Goal: Obtain resource: Download file/media

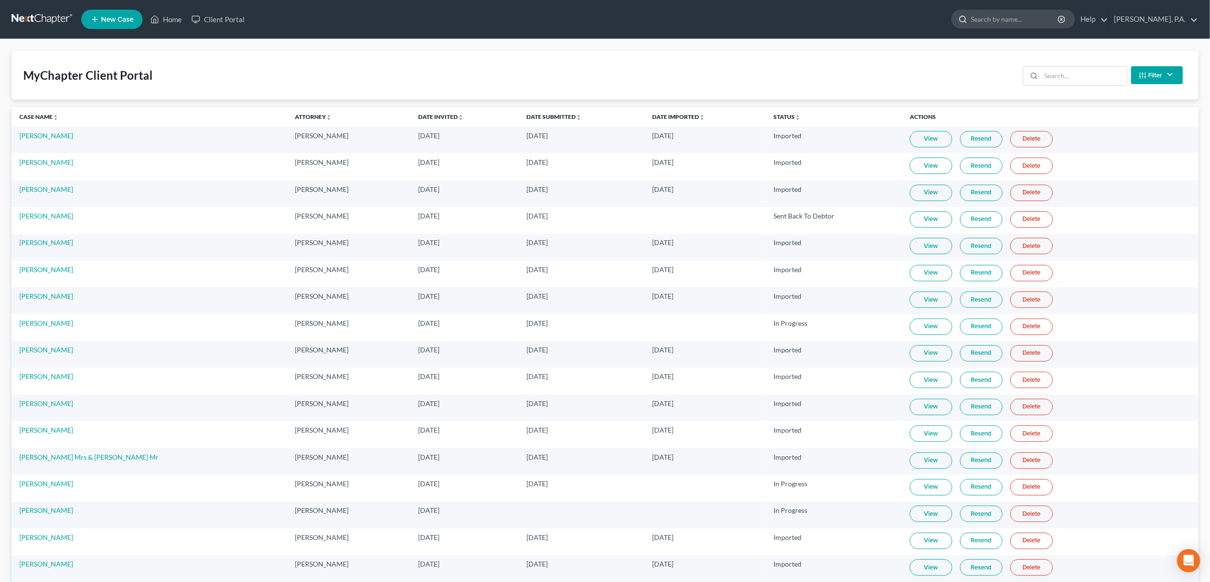
click at [1014, 27] on input "search" at bounding box center [1015, 19] width 88 height 18
type input "[PERSON_NAME]"
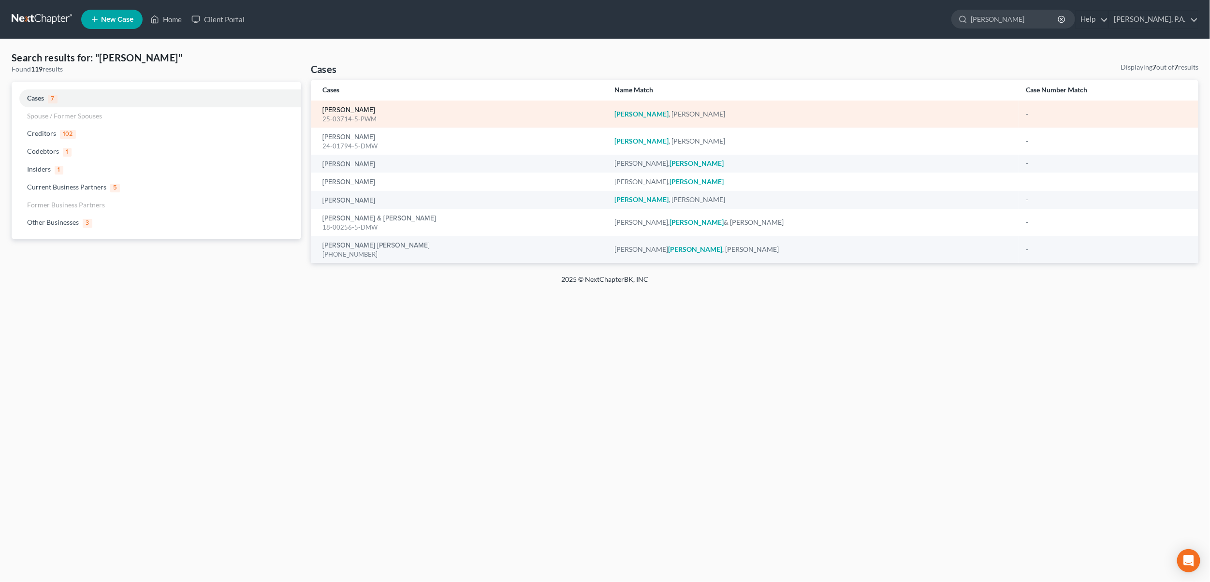
click at [328, 107] on link "[PERSON_NAME]" at bounding box center [348, 110] width 53 height 7
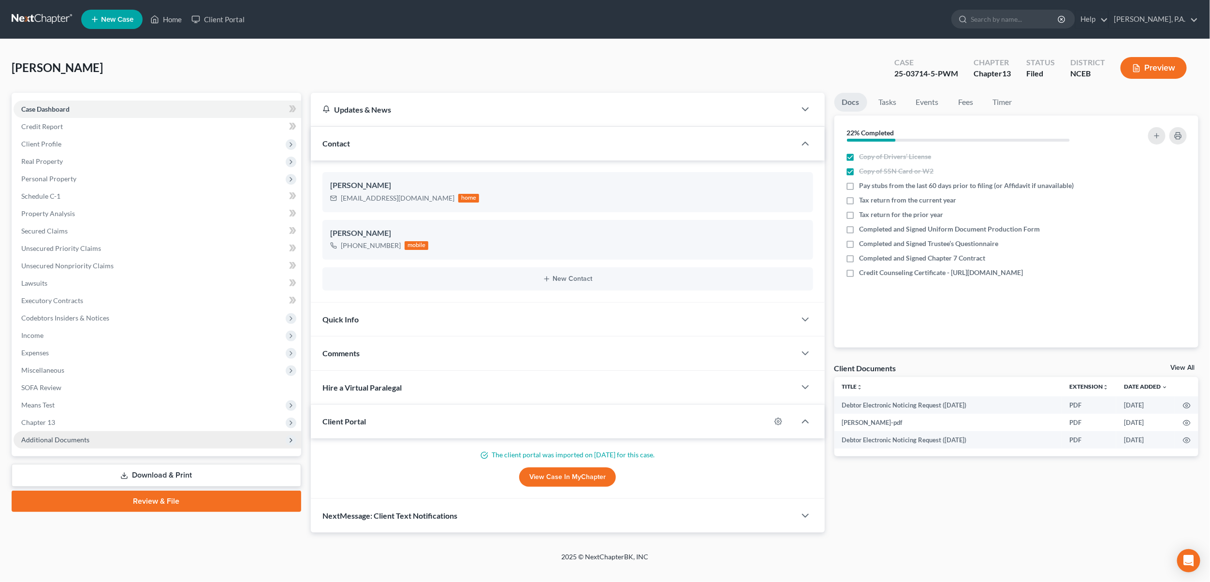
click at [53, 443] on span "Additional Documents" at bounding box center [158, 439] width 288 height 17
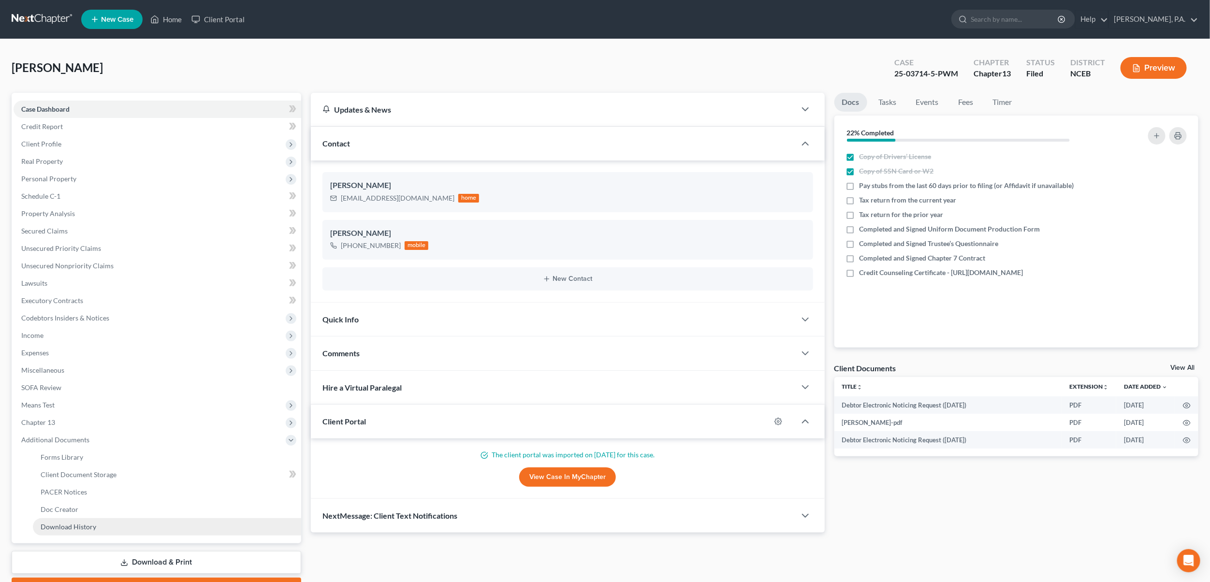
click at [79, 532] on link "Download History" at bounding box center [167, 526] width 268 height 17
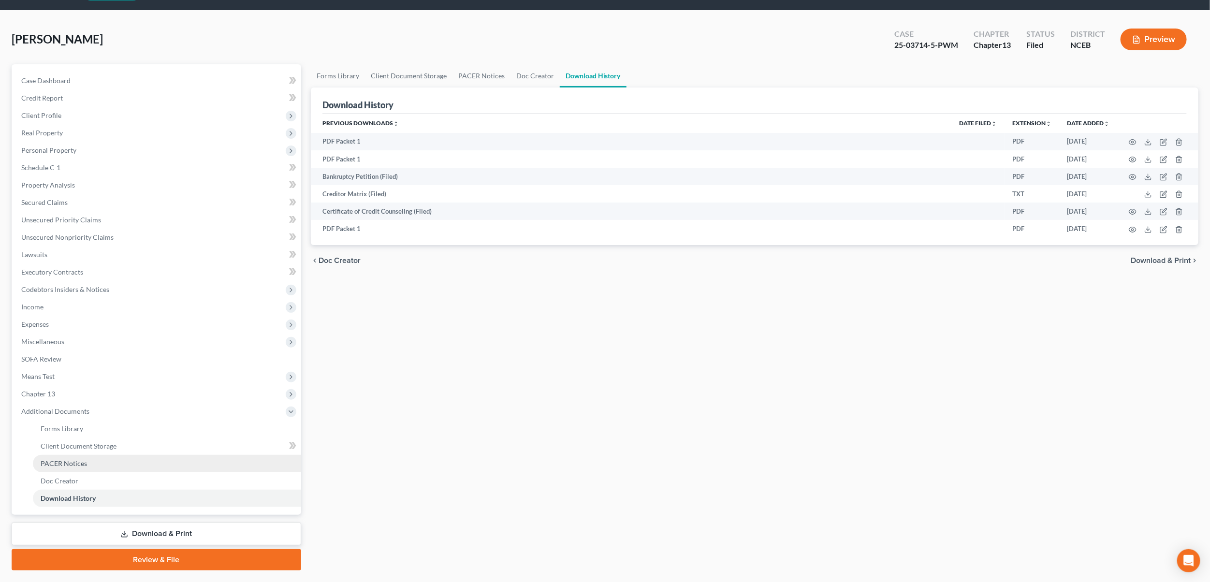
scroll to position [45, 0]
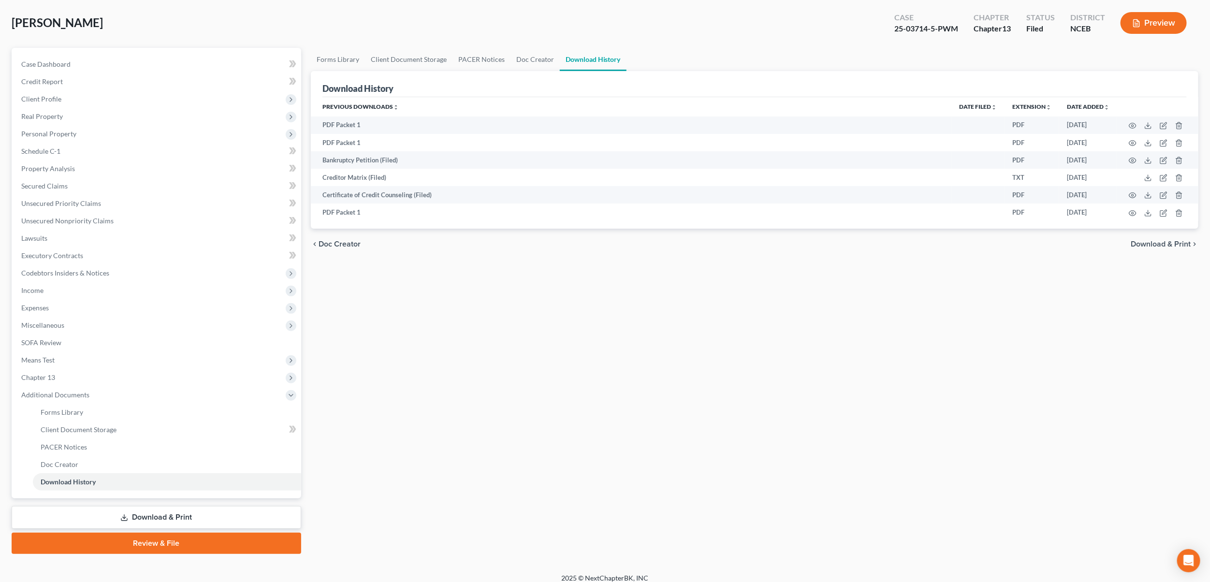
click at [147, 516] on link "Download & Print" at bounding box center [157, 517] width 290 height 23
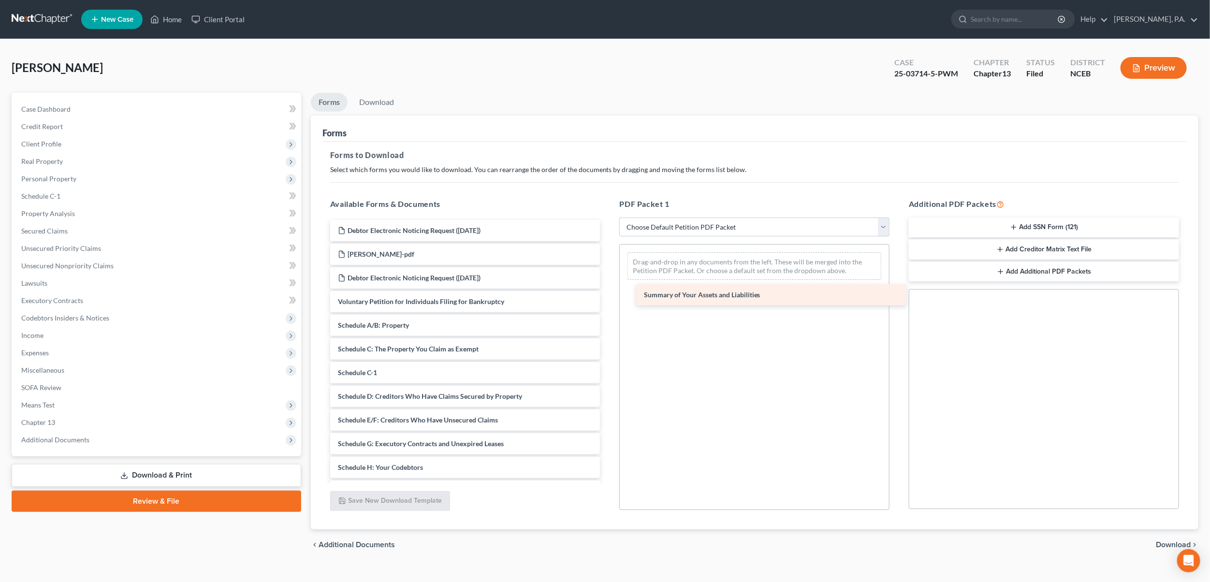
drag, startPoint x: 384, startPoint y: 321, endPoint x: 690, endPoint y: 291, distance: 307.4
click at [608, 291] on div "Summary of Your Assets and Liabilities Debtor Electronic Noticing Request ([DAT…" at bounding box center [465, 467] width 286 height 495
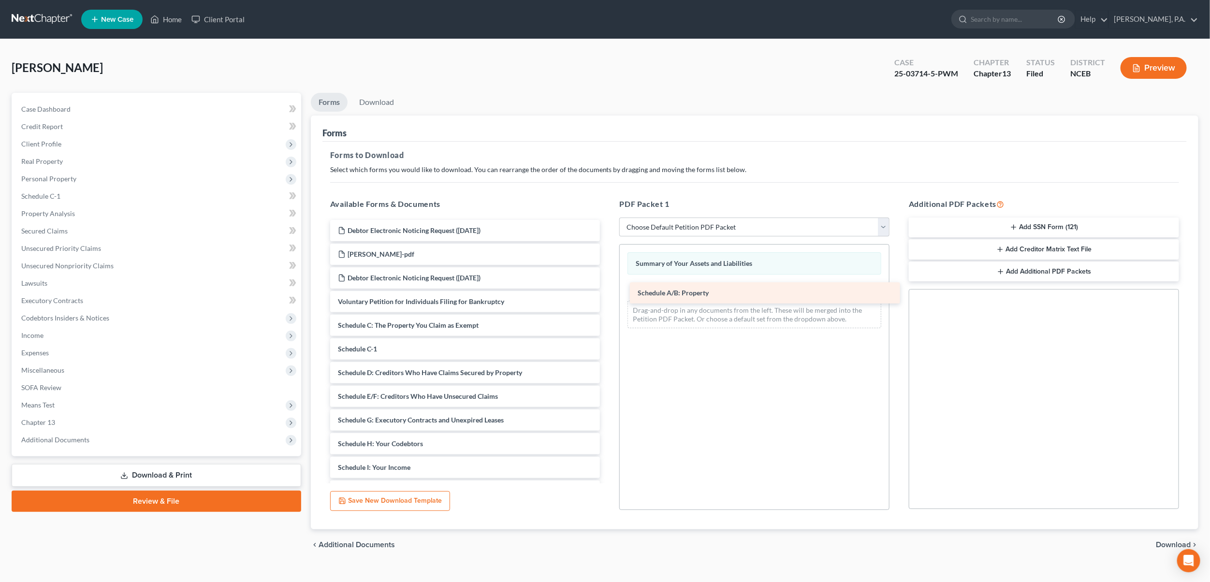
drag, startPoint x: 361, startPoint y: 328, endPoint x: 660, endPoint y: 296, distance: 301.4
click at [608, 296] on div "Schedule A/B: Property Debtor Electronic Noticing Request ([DATE]) [PERSON_NAME…" at bounding box center [465, 455] width 286 height 471
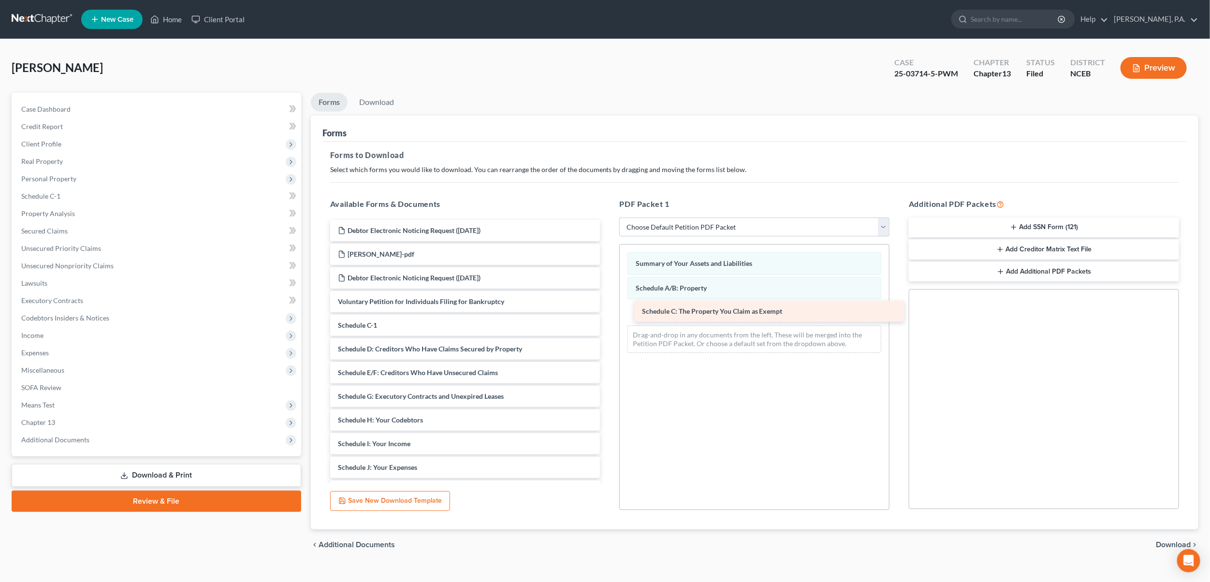
drag, startPoint x: 437, startPoint y: 322, endPoint x: 741, endPoint y: 308, distance: 304.3
click at [608, 308] on div "Schedule C: The Property You Claim as Exempt Debtor Electronic Noticing Request…" at bounding box center [465, 444] width 286 height 448
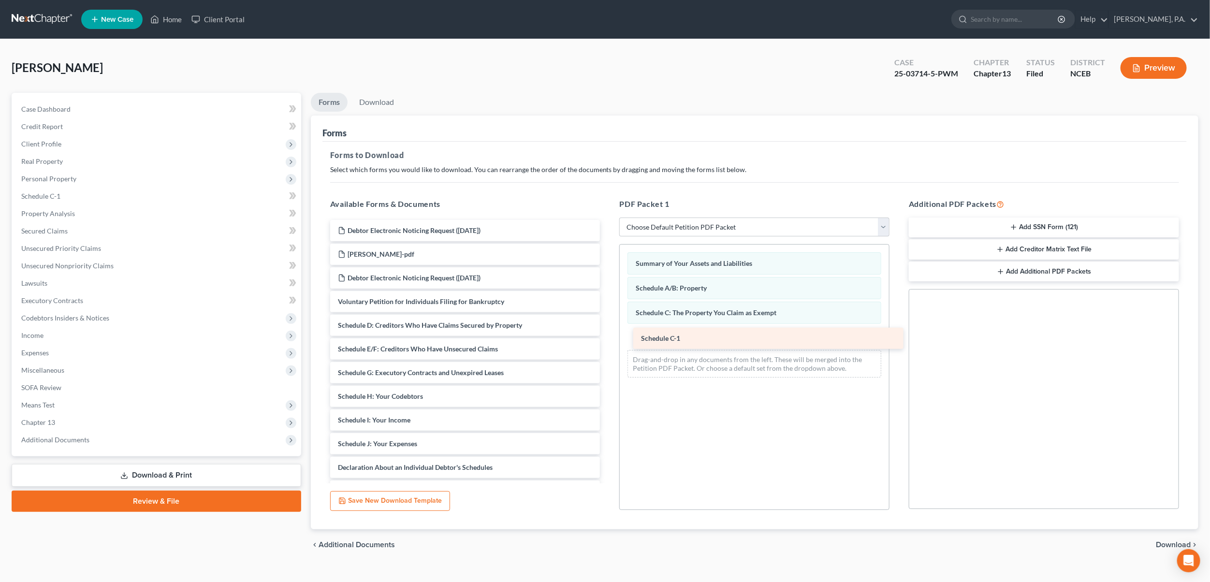
drag, startPoint x: 378, startPoint y: 326, endPoint x: 681, endPoint y: 339, distance: 303.3
click at [608, 339] on div "Schedule C-1 Debtor Electronic Noticing Request ([DATE]) [PERSON_NAME]-pdf Debt…" at bounding box center [465, 432] width 286 height 424
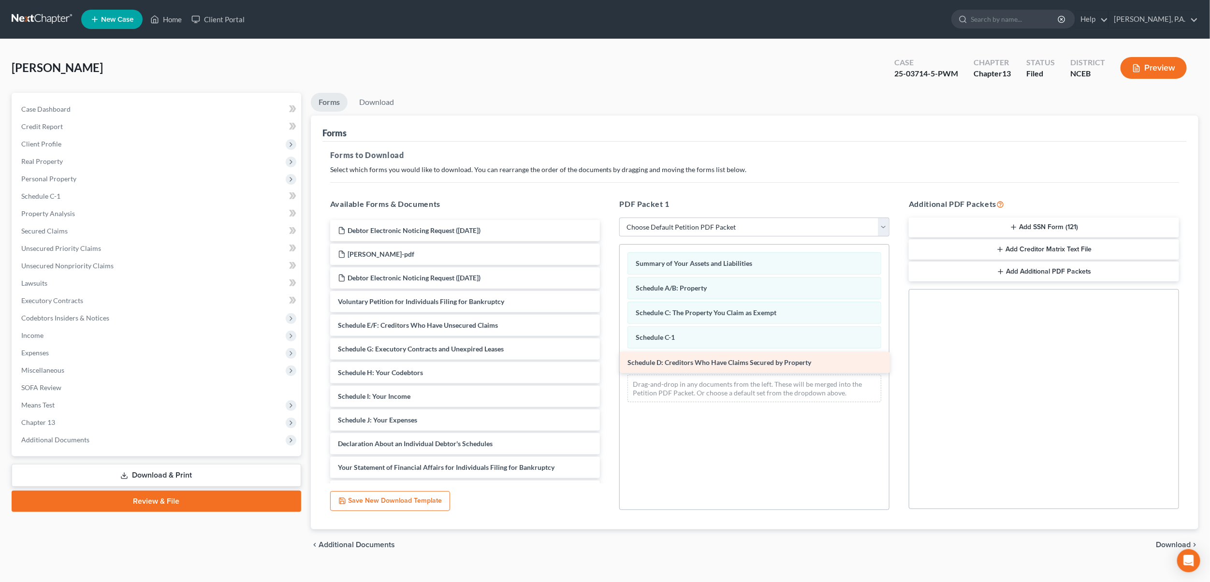
drag, startPoint x: 398, startPoint y: 328, endPoint x: 688, endPoint y: 365, distance: 292.0
click at [608, 365] on div "Schedule D: Creditors Who Have Claims Secured by Property Debtor Electronic Not…" at bounding box center [465, 420] width 286 height 400
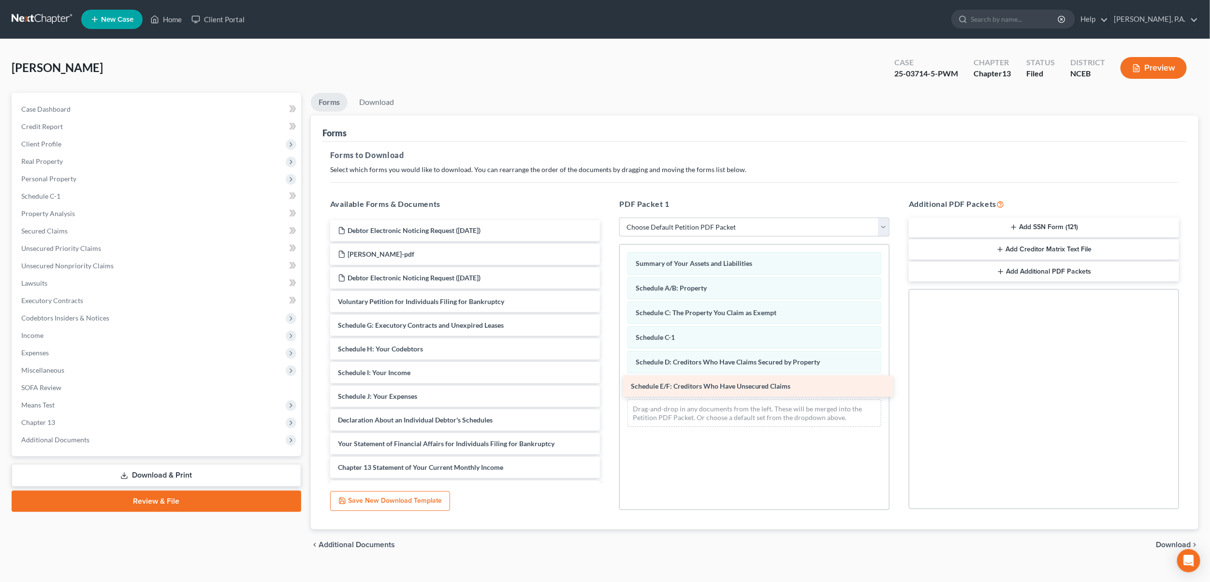
drag, startPoint x: 386, startPoint y: 325, endPoint x: 679, endPoint y: 386, distance: 299.3
click at [608, 386] on div "Schedule E/F: Creditors Who Have Unsecured Claims Debtor Electronic Noticing Re…" at bounding box center [465, 408] width 286 height 377
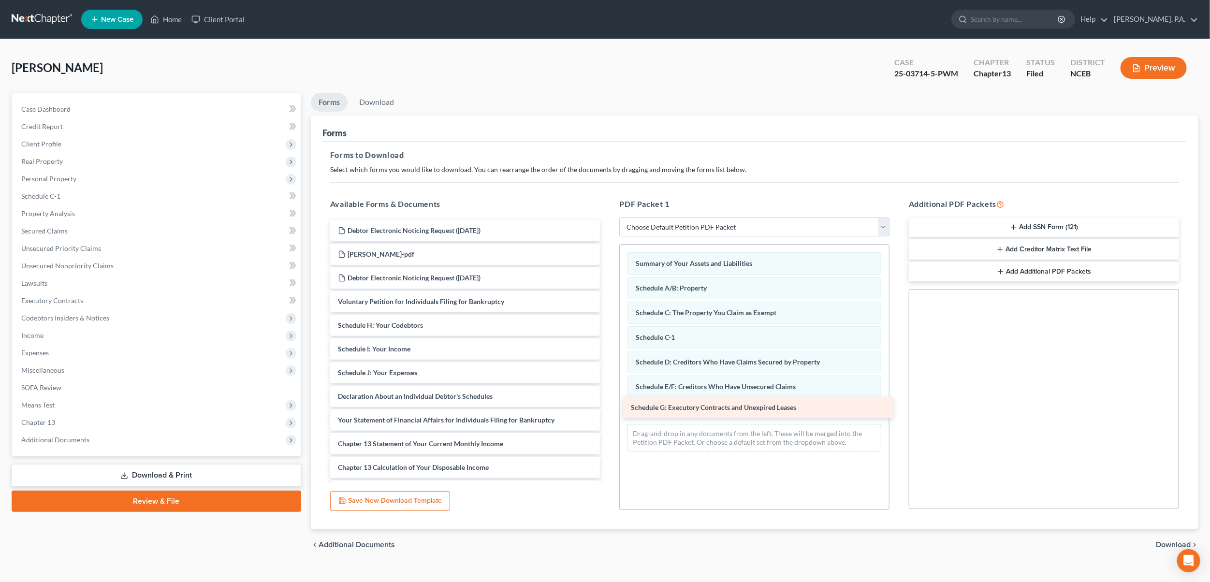
drag, startPoint x: 417, startPoint y: 326, endPoint x: 710, endPoint y: 408, distance: 304.3
click at [608, 408] on div "Schedule G: Executory Contracts and Unexpired Leases Debtor Electronic Noticing…" at bounding box center [465, 396] width 286 height 353
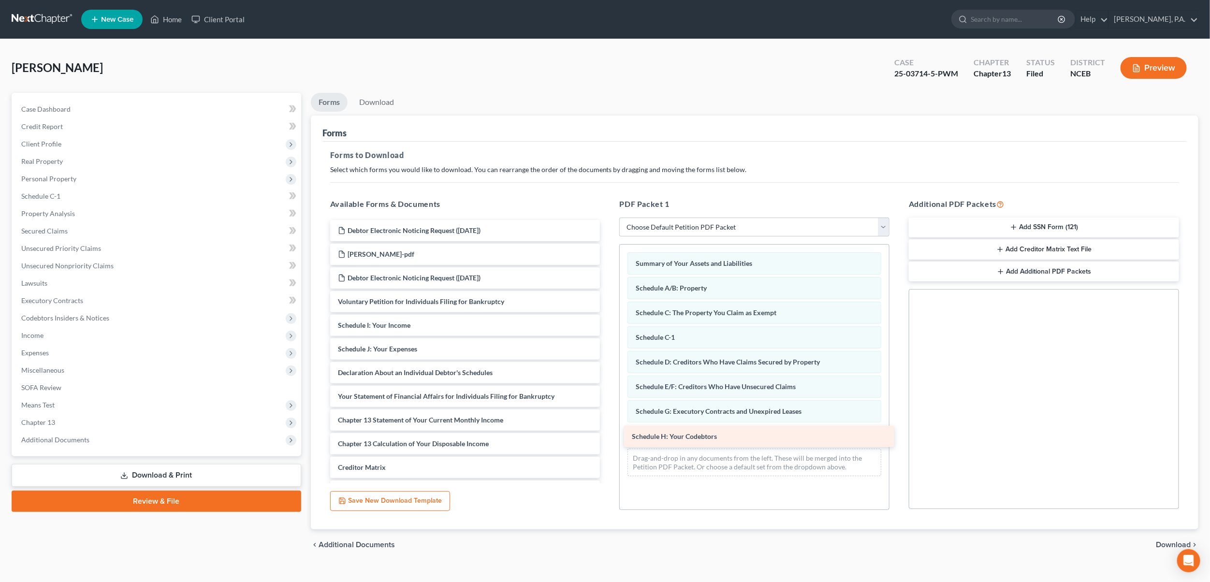
drag, startPoint x: 402, startPoint y: 326, endPoint x: 696, endPoint y: 438, distance: 314.4
click at [608, 438] on div "Schedule H: Your Codebtors Debtor Electronic Noticing Request ([DATE]) [PERSON_…" at bounding box center [465, 384] width 286 height 329
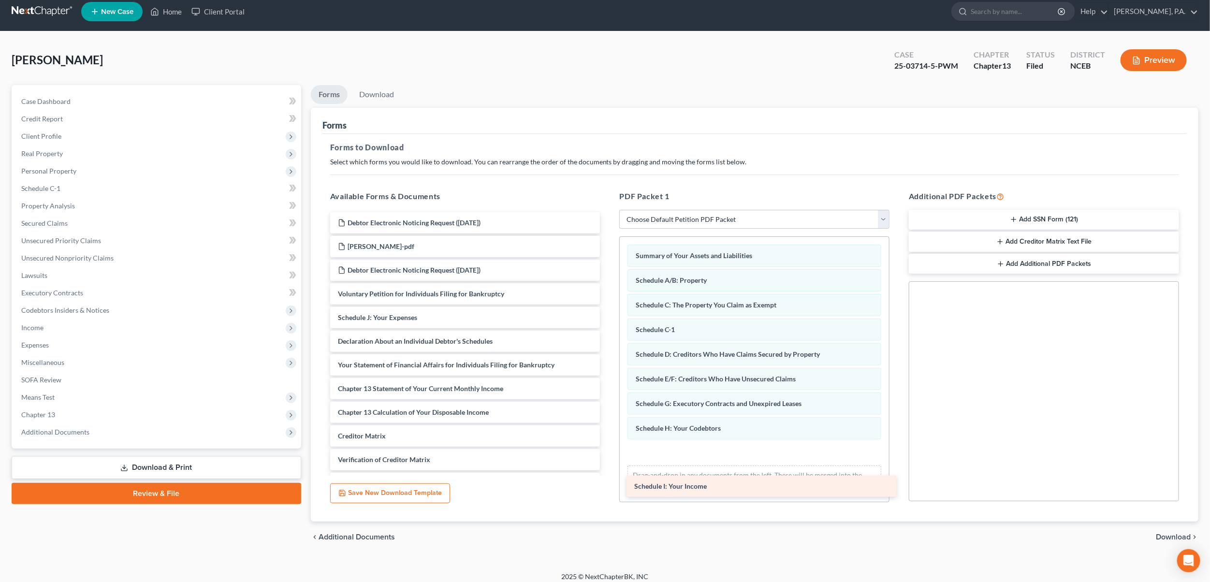
drag, startPoint x: 377, startPoint y: 320, endPoint x: 674, endPoint y: 490, distance: 341.4
click at [608, 490] on div "Schedule I: Your Income Debtor Electronic Noticing Request ([DATE]) [PERSON_NAM…" at bounding box center [465, 364] width 286 height 305
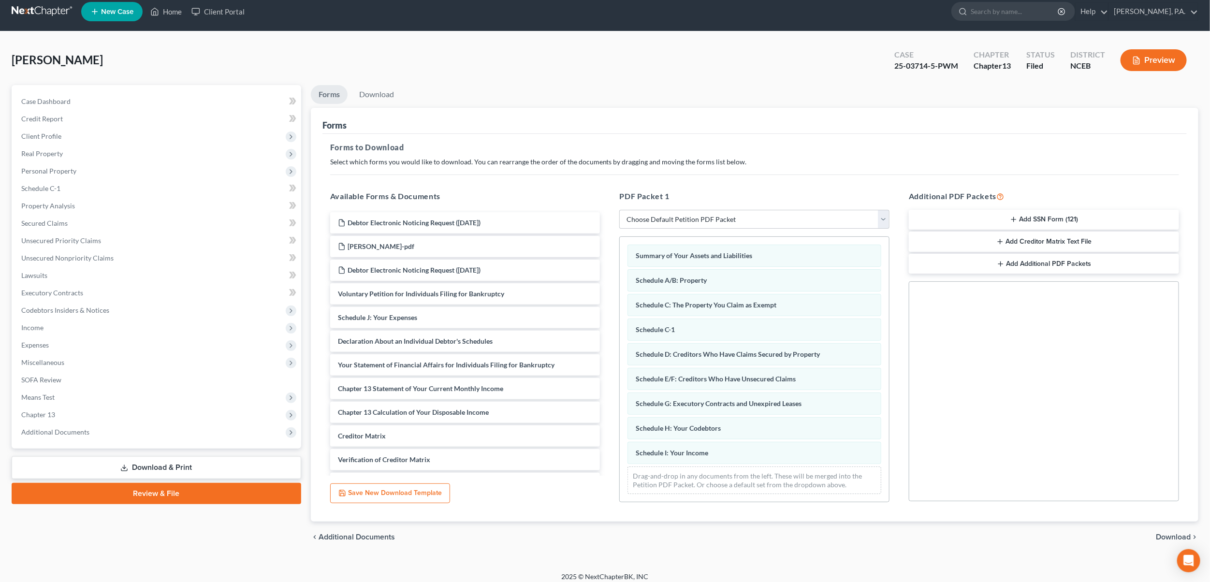
scroll to position [2, 0]
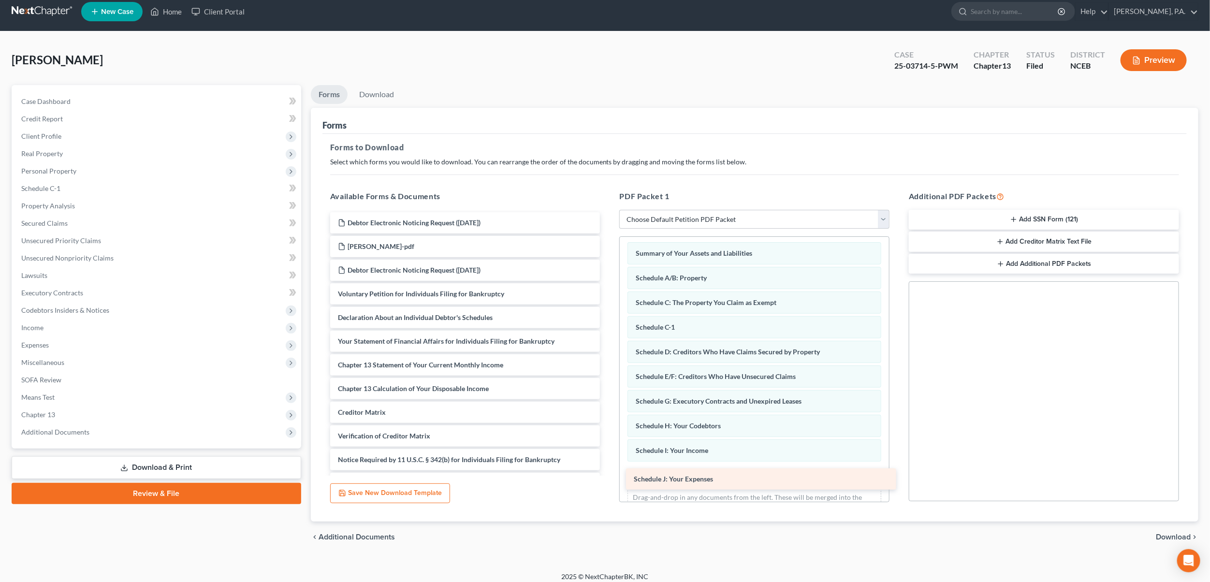
drag, startPoint x: 380, startPoint y: 315, endPoint x: 676, endPoint y: 478, distance: 337.4
click at [608, 478] on div "Schedule J: Your Expenses Debtor Electronic Noticing Request ([DATE]) [PERSON_N…" at bounding box center [465, 353] width 286 height 282
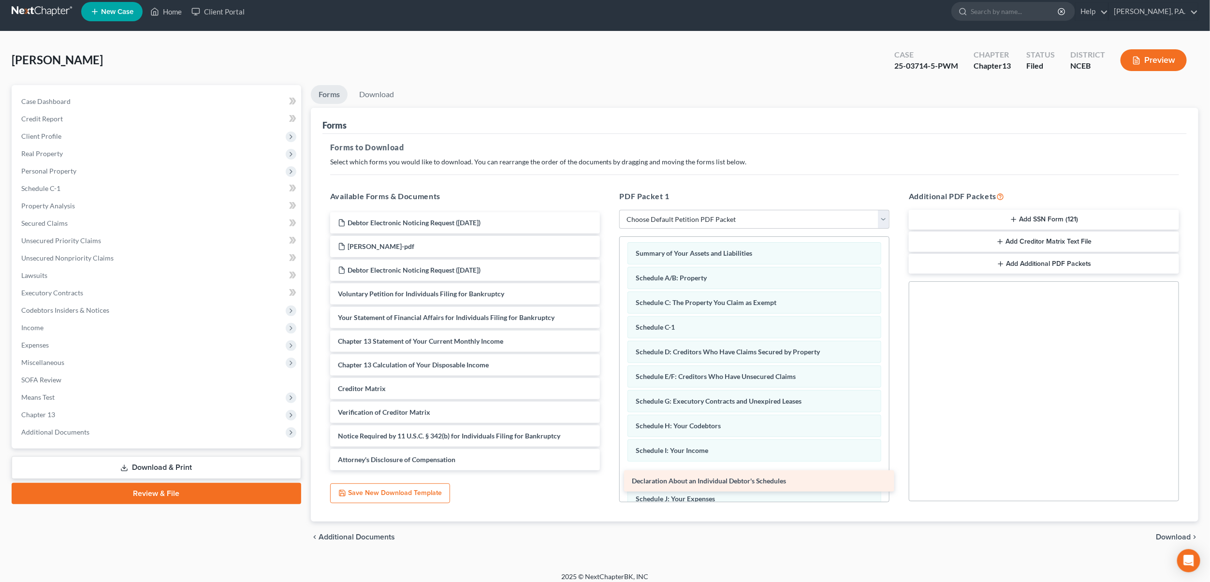
drag, startPoint x: 379, startPoint y: 316, endPoint x: 673, endPoint y: 480, distance: 336.7
click at [608, 470] on div "Declaration About an Individual Debtor's Schedules Debtor Electronic Noticing R…" at bounding box center [465, 341] width 286 height 258
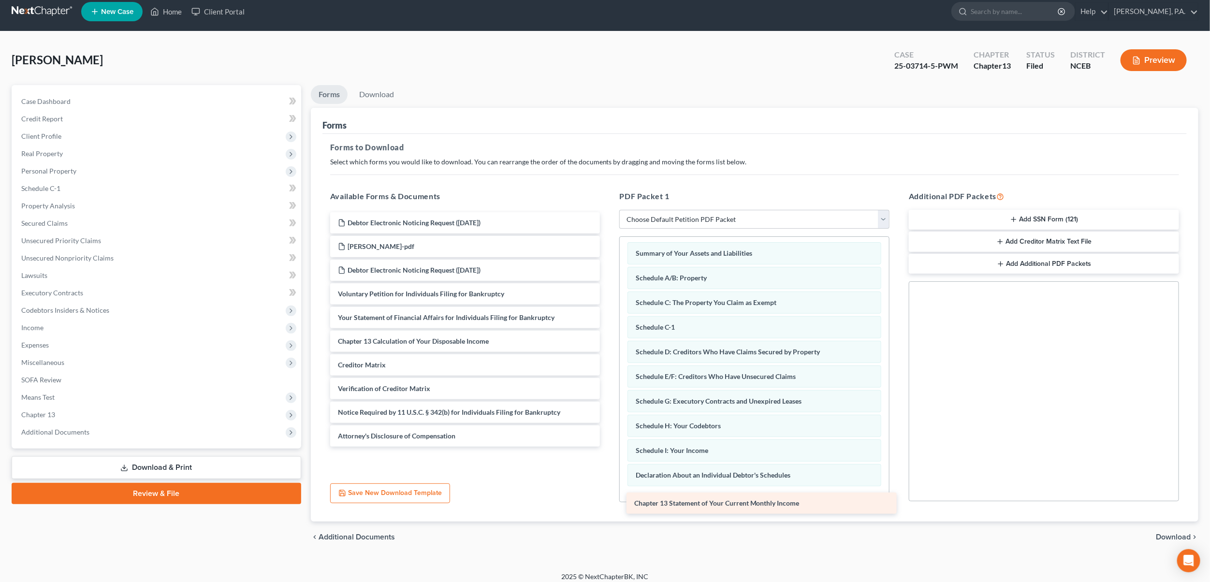
drag, startPoint x: 419, startPoint y: 344, endPoint x: 715, endPoint y: 507, distance: 338.1
click at [608, 447] on div "Chapter 13 Statement of Your Current Monthly Income Debtor Electronic Noticing …" at bounding box center [465, 329] width 286 height 234
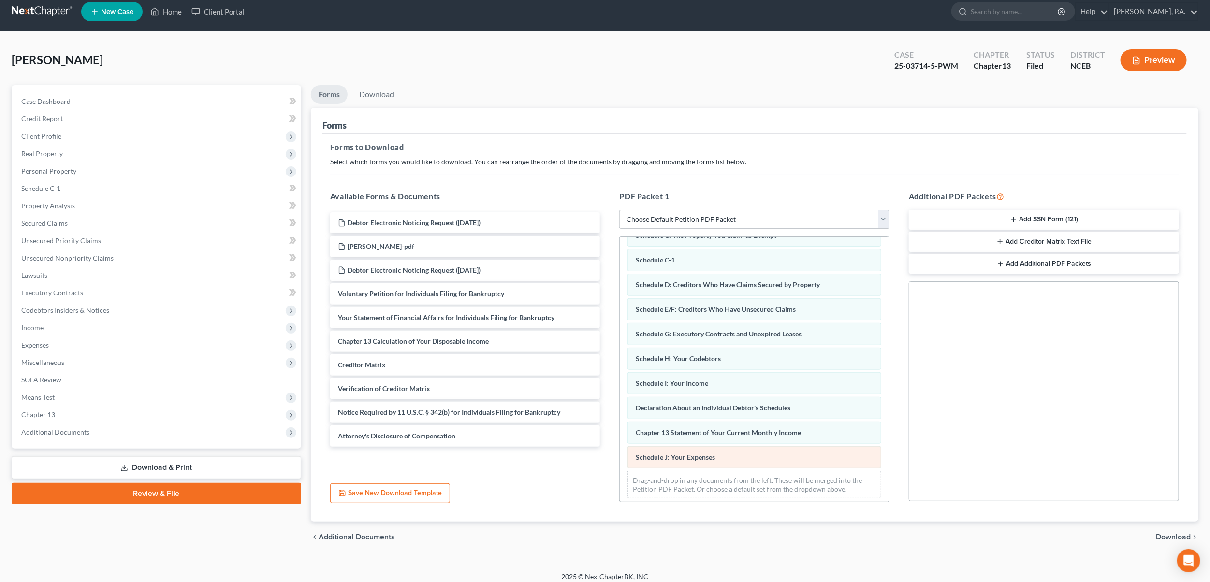
scroll to position [77, 0]
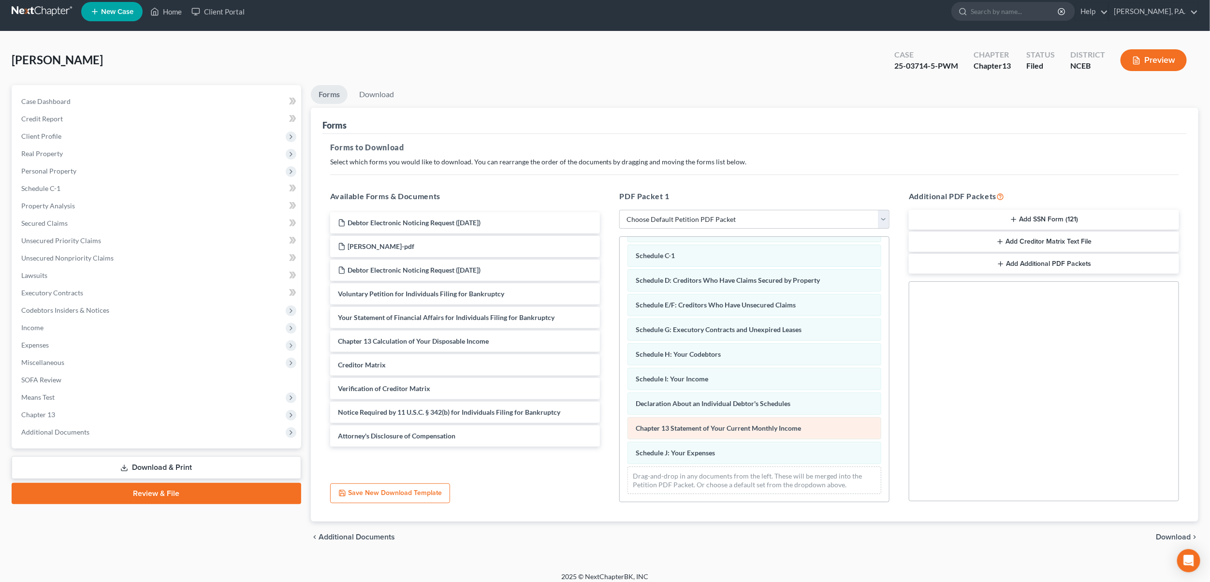
click at [678, 424] on span "Chapter 13 Statement of Your Current Monthly Income" at bounding box center [718, 428] width 165 height 8
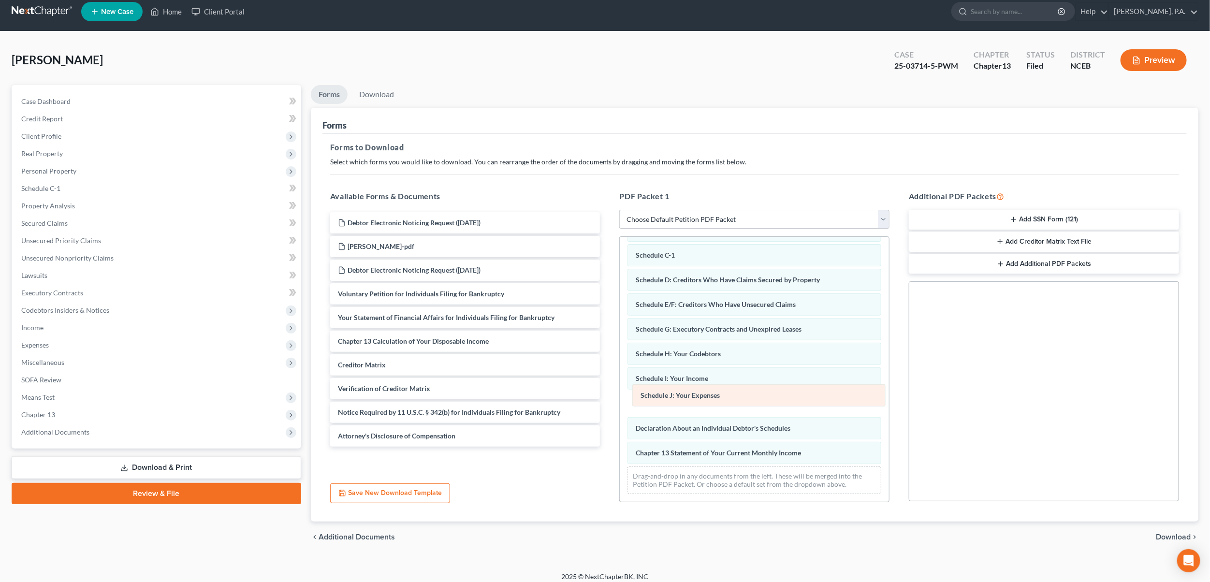
drag, startPoint x: 683, startPoint y: 456, endPoint x: 688, endPoint y: 399, distance: 57.2
click at [688, 399] on div "Schedule J: Your Expenses Summary of Your Assets and Liabilities Schedule A/B: …" at bounding box center [754, 331] width 269 height 339
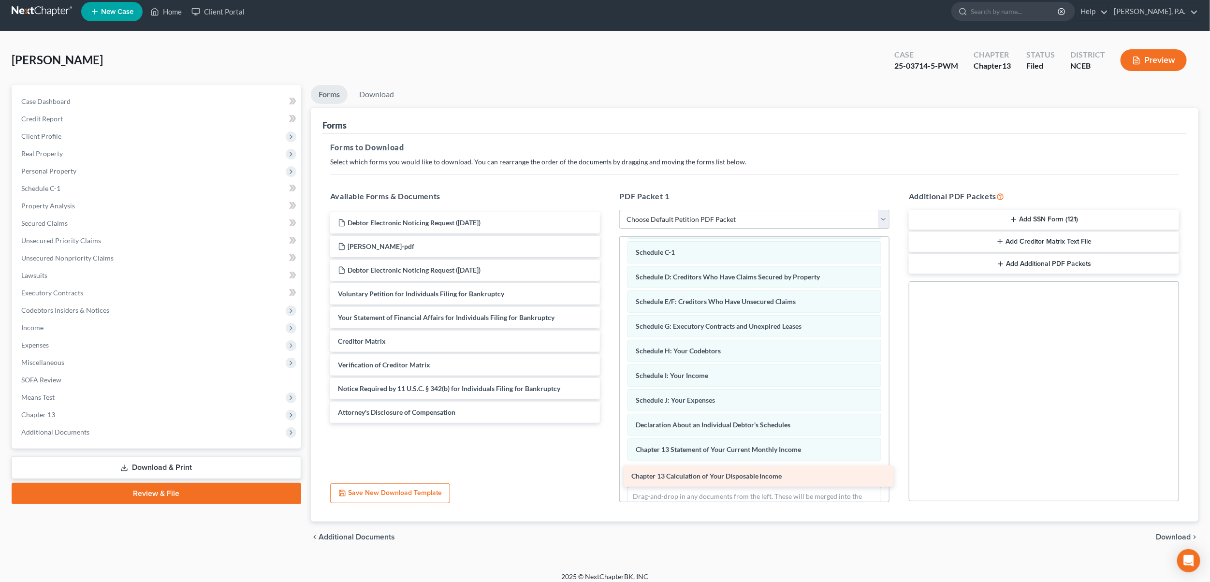
drag, startPoint x: 392, startPoint y: 336, endPoint x: 686, endPoint y: 472, distance: 323.3
click at [608, 423] on div "Chapter 13 Calculation of Your Disposable Income Debtor Electronic Noticing Req…" at bounding box center [465, 317] width 286 height 211
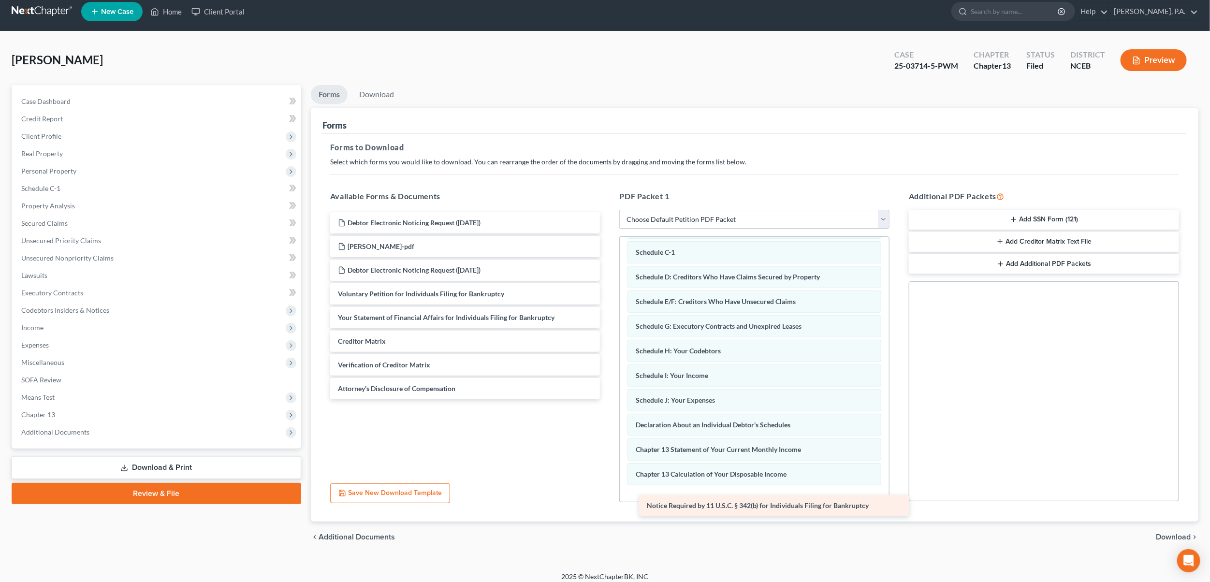
drag, startPoint x: 409, startPoint y: 383, endPoint x: 718, endPoint y: 501, distance: 330.6
click at [608, 399] on div "Notice Required by 11 U.S.C. § 342(b) for Individuals Filing for Bankruptcy Deb…" at bounding box center [465, 305] width 286 height 187
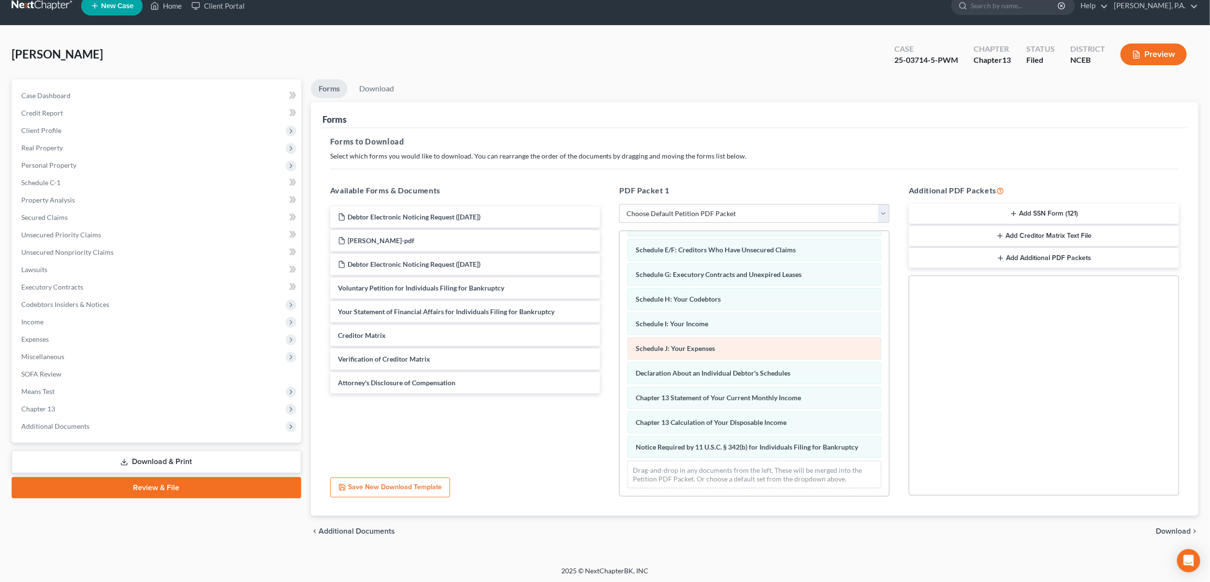
scroll to position [15, 0]
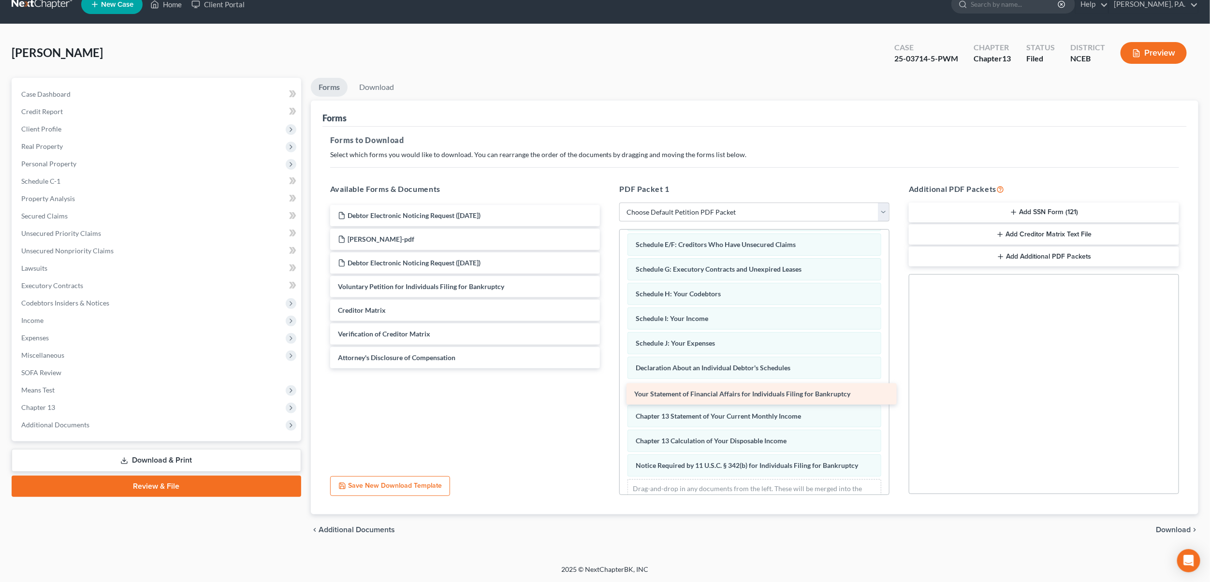
drag, startPoint x: 374, startPoint y: 304, endPoint x: 670, endPoint y: 389, distance: 308.0
click at [608, 368] on div "Your Statement of Financial Affairs for Individuals Filing for Bankruptcy Debto…" at bounding box center [465, 286] width 286 height 163
click at [50, 93] on span "Case Dashboard" at bounding box center [45, 94] width 49 height 8
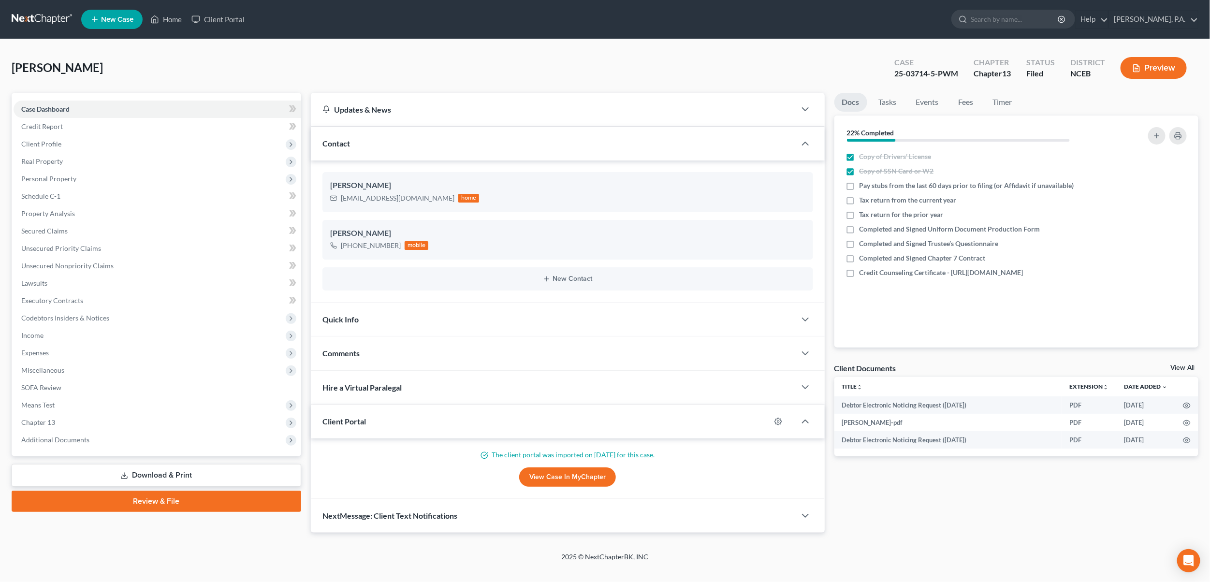
click at [147, 479] on link "Download & Print" at bounding box center [157, 475] width 290 height 23
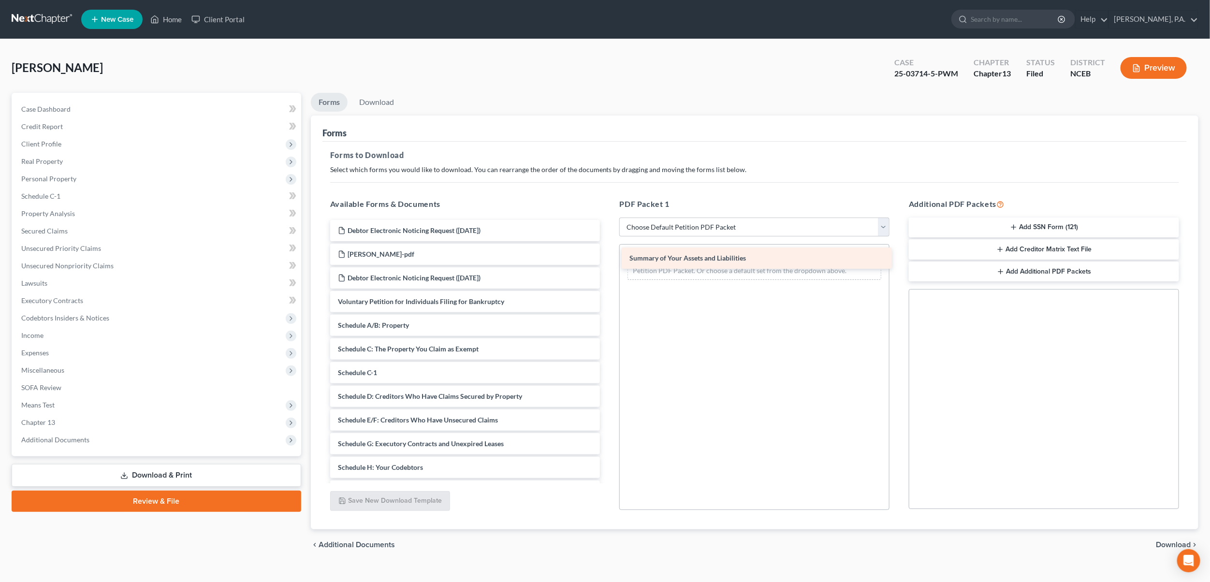
drag, startPoint x: 401, startPoint y: 323, endPoint x: 692, endPoint y: 256, distance: 299.0
click at [608, 256] on div "Summary of Your Assets and Liabilities Debtor Electronic Noticing Request ([DAT…" at bounding box center [465, 467] width 286 height 495
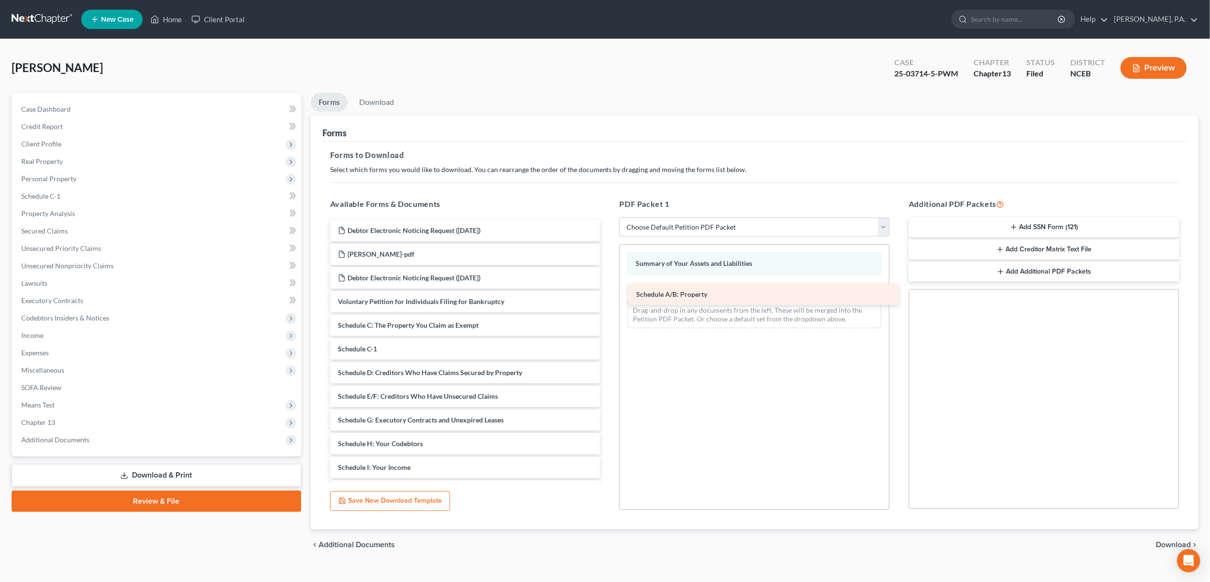
drag, startPoint x: 369, startPoint y: 321, endPoint x: 668, endPoint y: 290, distance: 300.9
click at [608, 290] on div "Schedule A/B: Property Debtor Electronic Noticing Request ([DATE]) [PERSON_NAME…" at bounding box center [465, 455] width 286 height 471
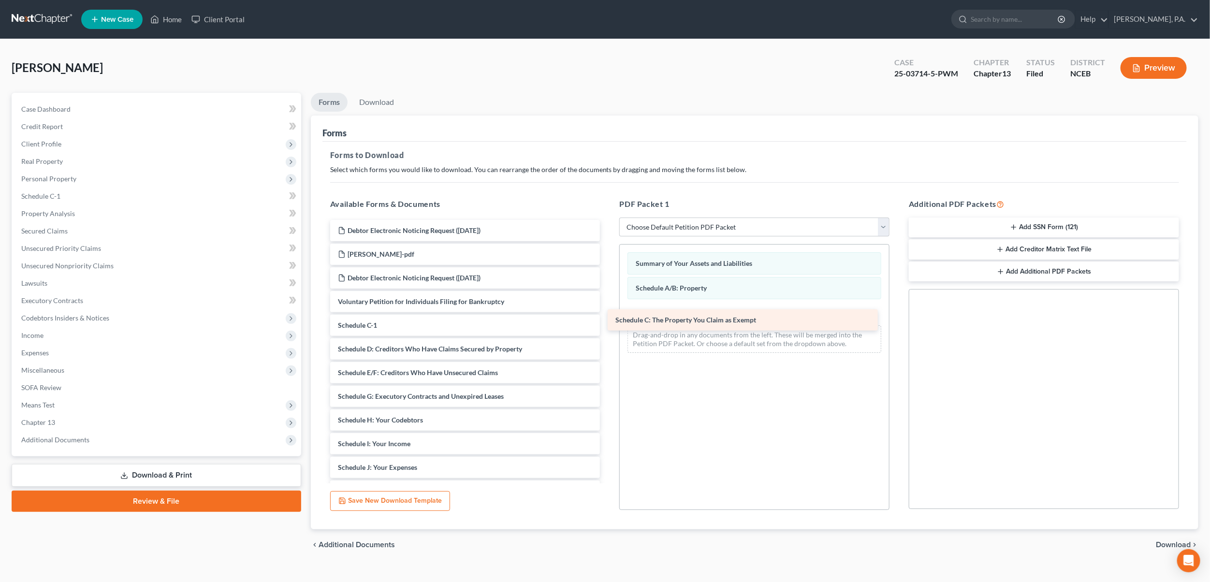
drag, startPoint x: 392, startPoint y: 324, endPoint x: 681, endPoint y: 316, distance: 288.2
click at [608, 316] on div "Schedule C: The Property You Claim as Exempt Debtor Electronic Noticing Request…" at bounding box center [465, 444] width 286 height 448
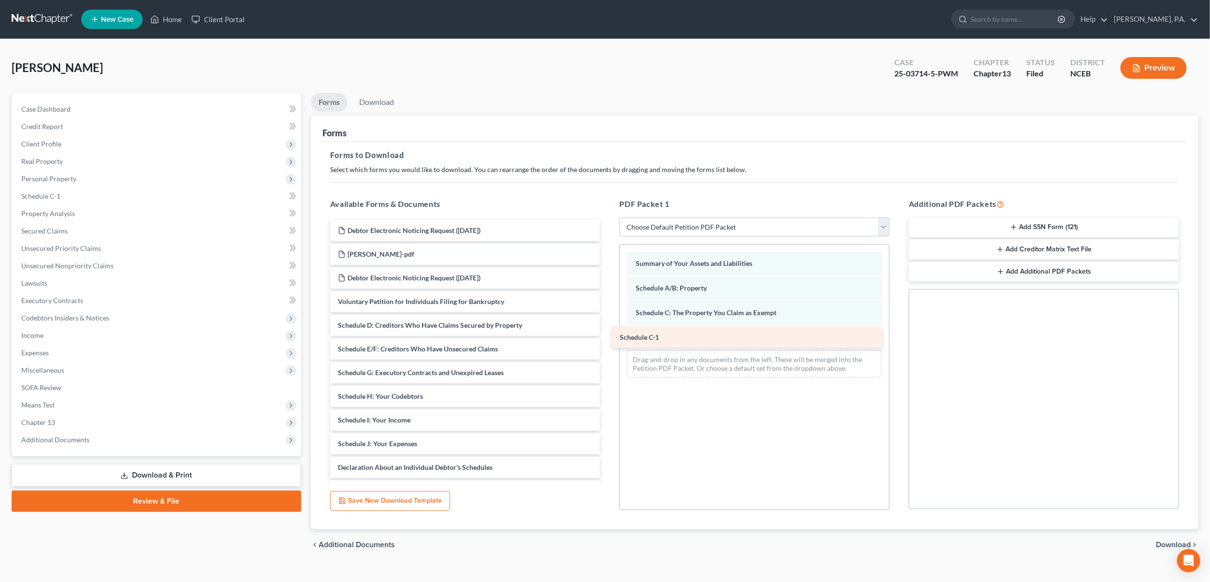
drag, startPoint x: 430, startPoint y: 333, endPoint x: 713, endPoint y: 346, distance: 283.5
click at [608, 346] on div "Schedule C-1 Debtor Electronic Noticing Request ([DATE]) [PERSON_NAME]-pdf Debt…" at bounding box center [465, 432] width 286 height 424
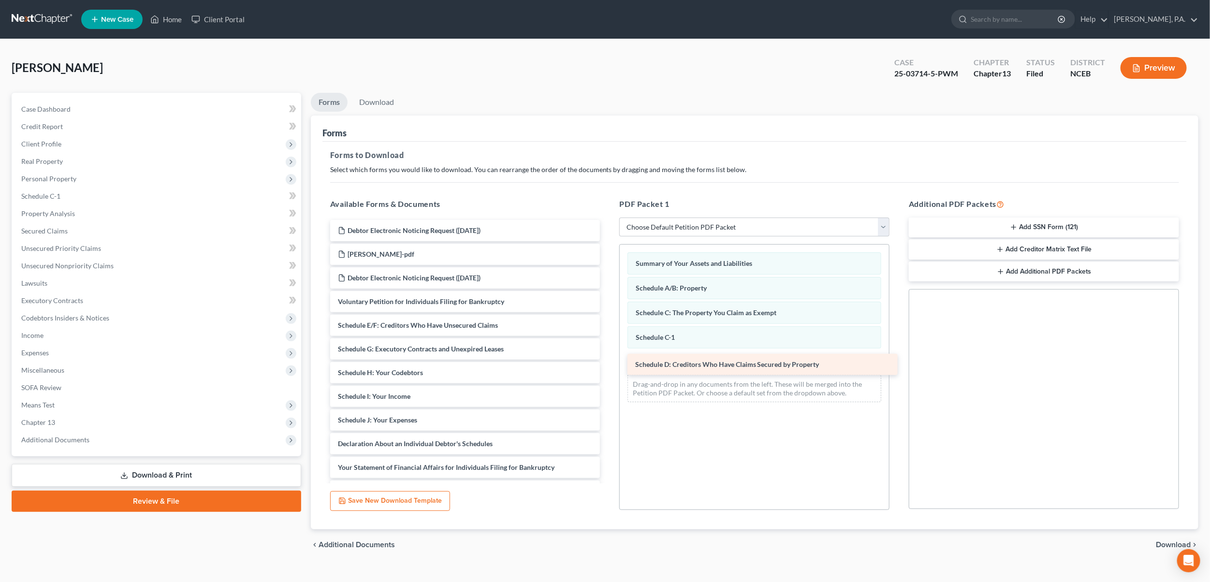
drag, startPoint x: 456, startPoint y: 330, endPoint x: 754, endPoint y: 370, distance: 299.9
click at [608, 370] on div "Schedule D: Creditors Who Have Claims Secured by Property Debtor Electronic Not…" at bounding box center [465, 420] width 286 height 400
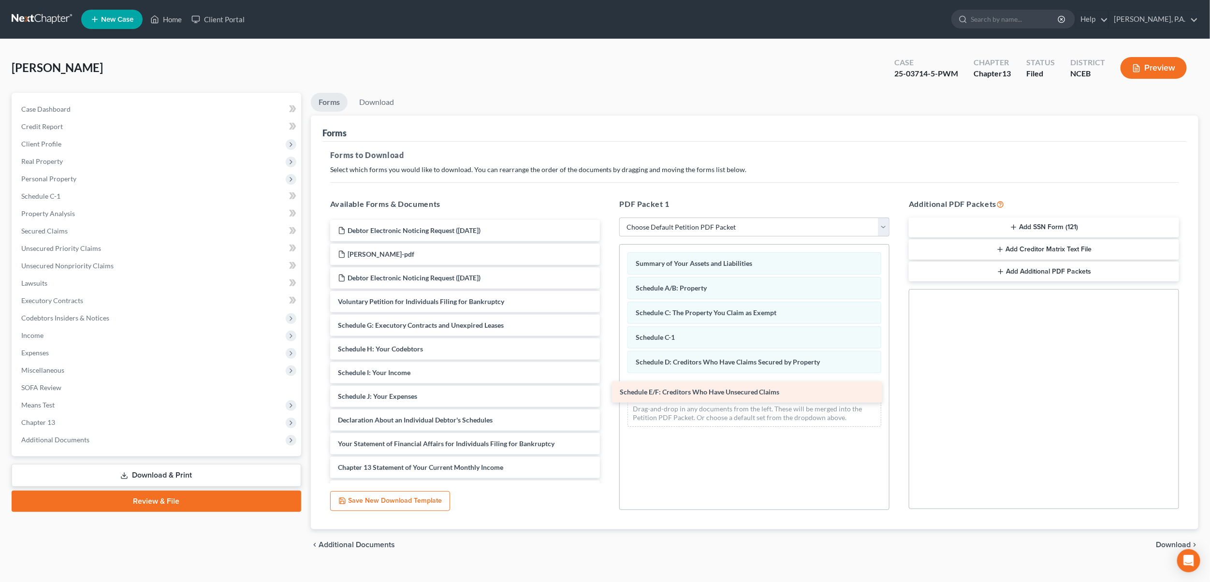
drag, startPoint x: 413, startPoint y: 326, endPoint x: 695, endPoint y: 393, distance: 289.7
click at [608, 393] on div "Schedule E/F: Creditors Who Have Unsecured Claims Debtor Electronic Noticing Re…" at bounding box center [465, 408] width 286 height 377
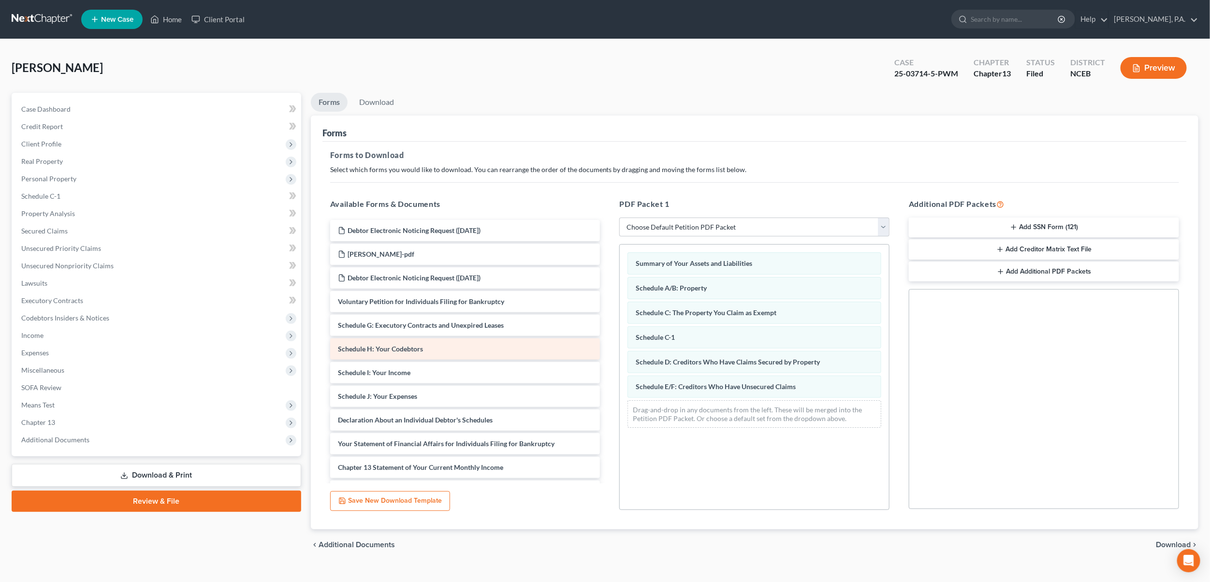
click at [392, 348] on span "Schedule H: Your Codebtors" at bounding box center [380, 349] width 85 height 8
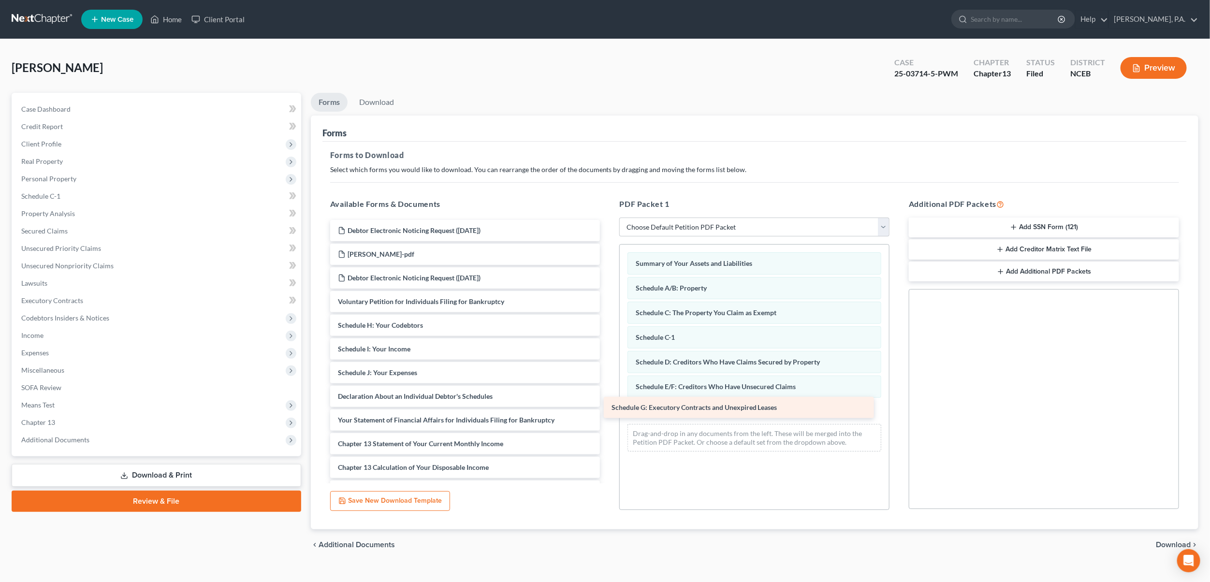
drag, startPoint x: 392, startPoint y: 333, endPoint x: 666, endPoint y: 415, distance: 285.8
click at [608, 415] on div "Schedule G: Executory Contracts and Unexpired Leases Debtor Electronic Noticing…" at bounding box center [465, 396] width 286 height 353
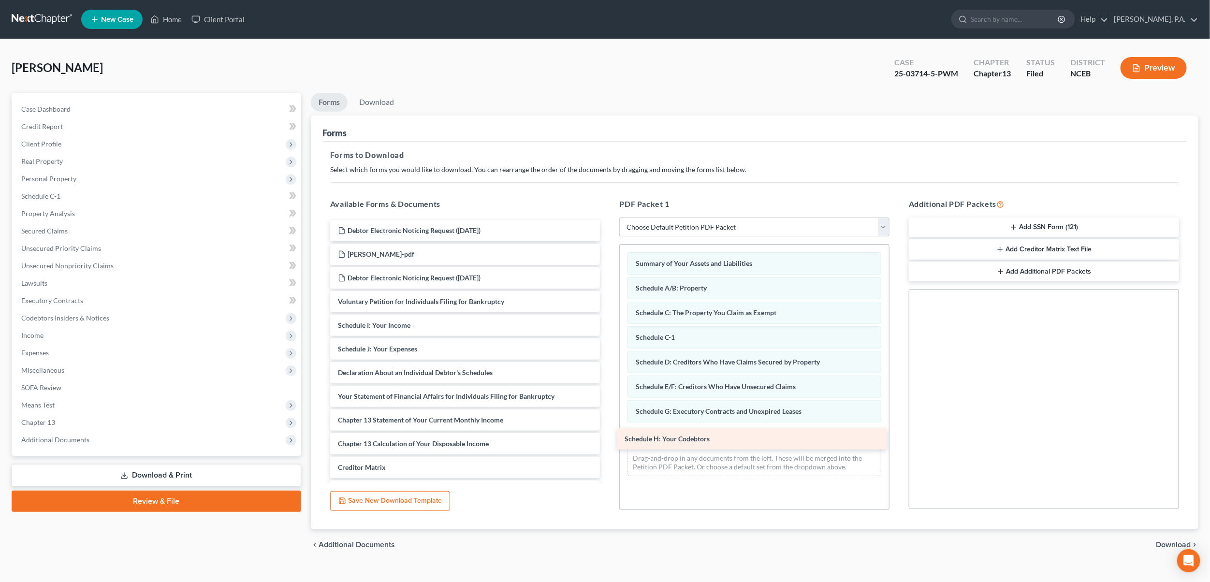
drag, startPoint x: 404, startPoint y: 327, endPoint x: 691, endPoint y: 441, distance: 308.5
click at [608, 441] on div "Schedule H: Your Codebtors Debtor Electronic Noticing Request ([DATE]) [PERSON_…" at bounding box center [465, 384] width 286 height 329
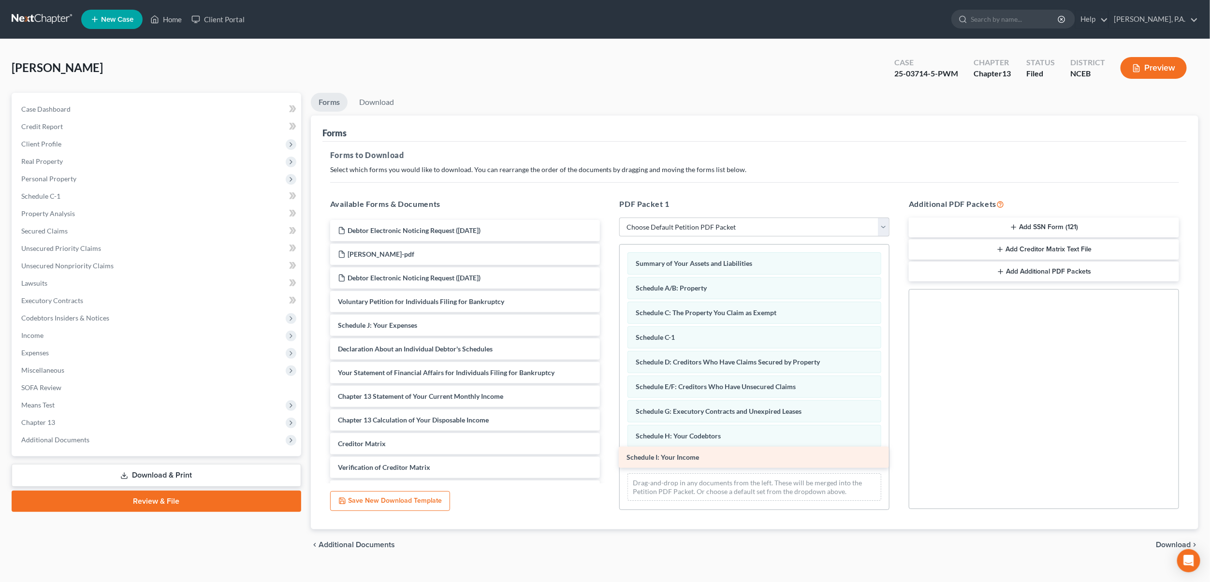
drag, startPoint x: 401, startPoint y: 320, endPoint x: 689, endPoint y: 453, distance: 317.5
click at [608, 453] on div "Schedule I: Your Income Debtor Electronic Noticing Request ([DATE]) [PERSON_NAM…" at bounding box center [465, 372] width 286 height 305
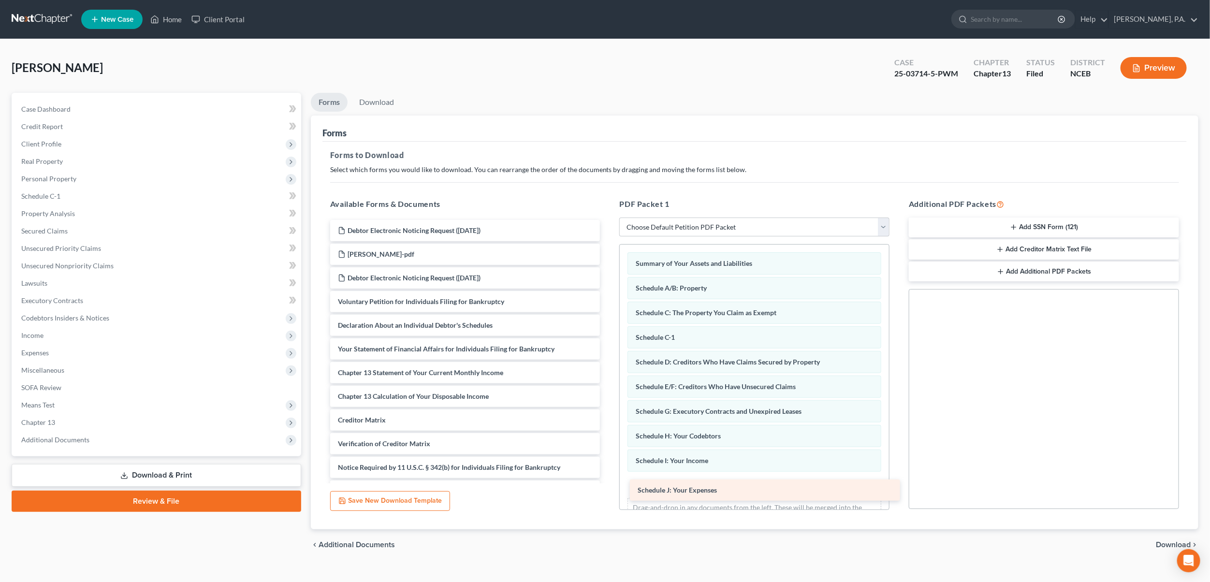
drag, startPoint x: 383, startPoint y: 325, endPoint x: 683, endPoint y: 491, distance: 342.2
click at [608, 491] on div "Schedule J: Your Expenses Debtor Electronic Noticing Request ([DATE]) [PERSON_N…" at bounding box center [465, 361] width 286 height 282
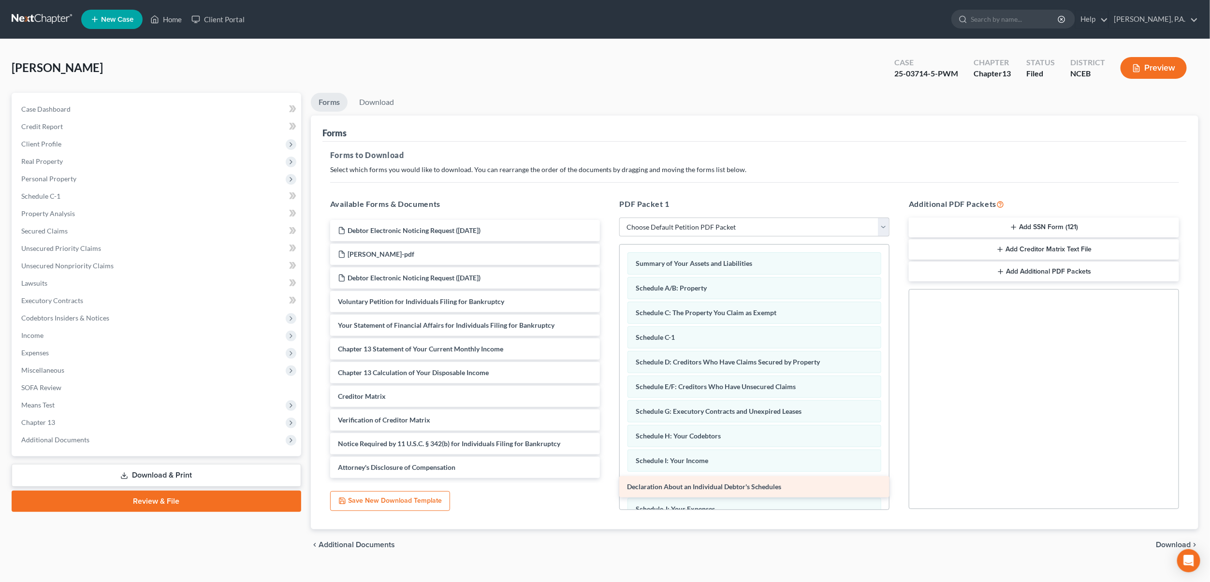
drag, startPoint x: 385, startPoint y: 327, endPoint x: 674, endPoint y: 489, distance: 331.3
click at [608, 478] on div "Declaration About an Individual Debtor's Schedules Debtor Electronic Noticing R…" at bounding box center [465, 349] width 286 height 258
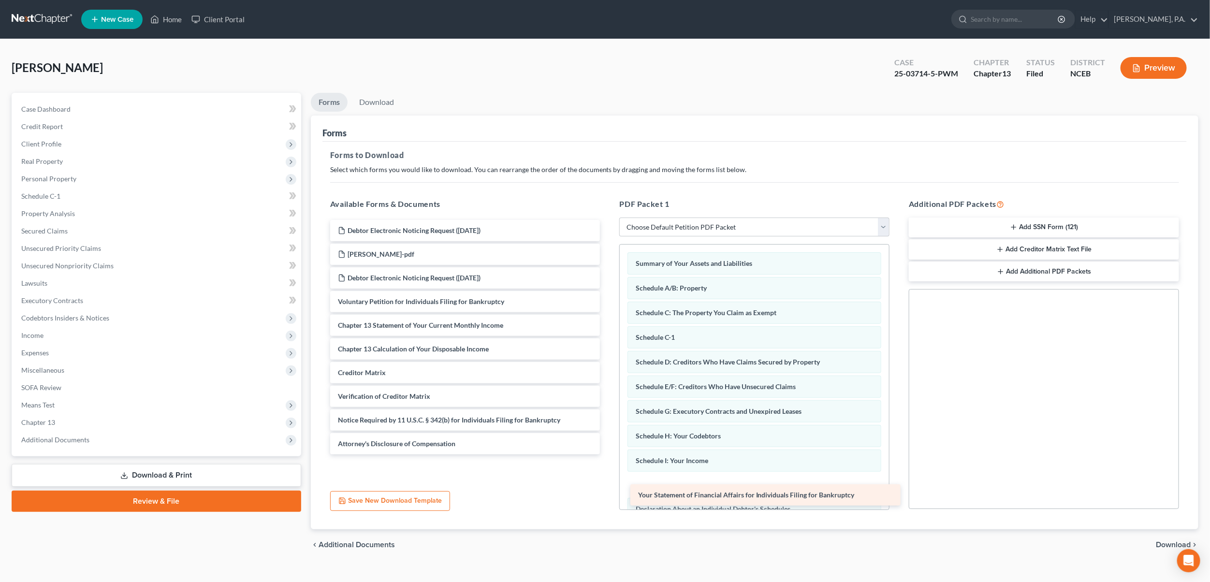
drag, startPoint x: 384, startPoint y: 324, endPoint x: 684, endPoint y: 494, distance: 345.0
click at [608, 454] on div "Your Statement of Financial Affairs for Individuals Filing for Bankruptcy Debto…" at bounding box center [465, 337] width 286 height 234
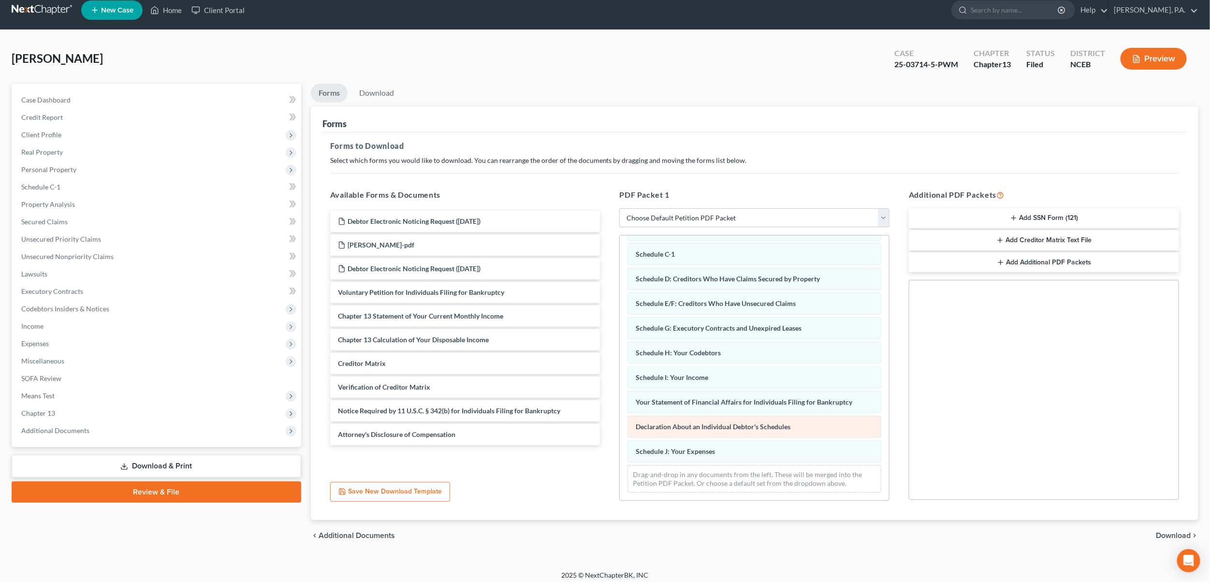
scroll to position [15, 0]
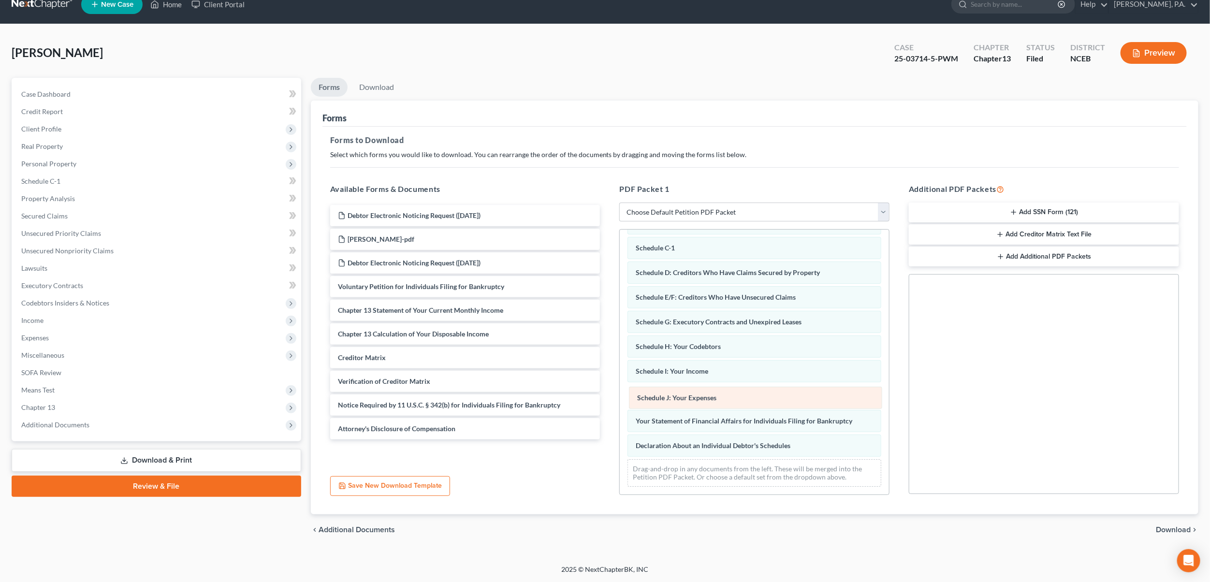
drag, startPoint x: 685, startPoint y: 453, endPoint x: 686, endPoint y: 405, distance: 47.9
click at [686, 405] on div "Schedule J: Your Expenses Summary of Your Assets and Liabilities Schedule A/B: …" at bounding box center [754, 324] width 269 height 339
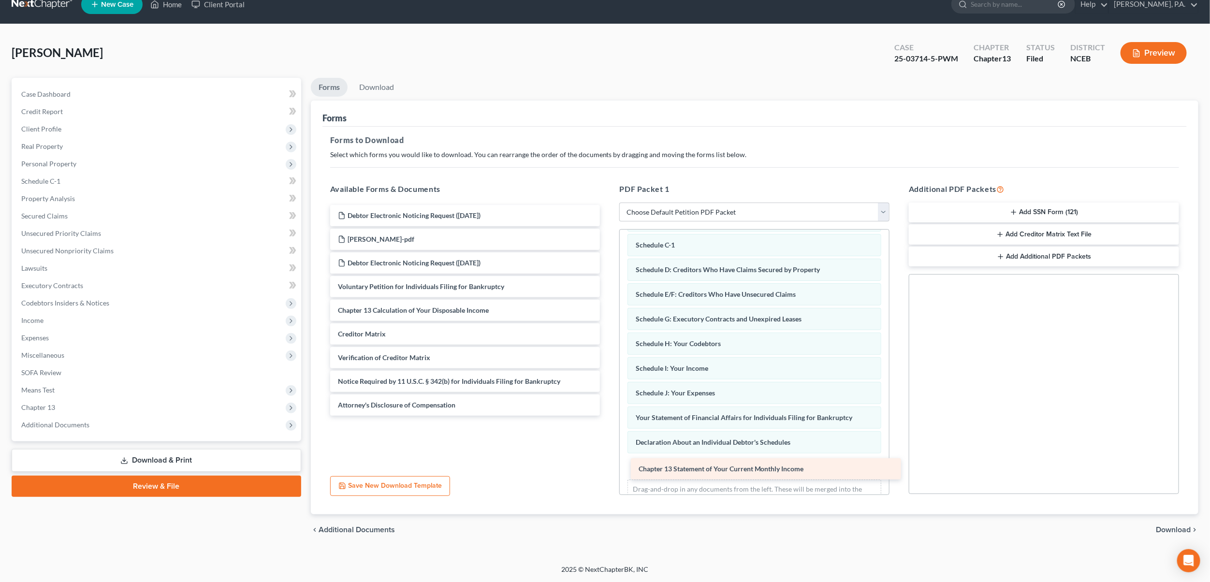
drag, startPoint x: 367, startPoint y: 312, endPoint x: 668, endPoint y: 471, distance: 340.1
click at [608, 416] on div "Chapter 13 Statement of Your Current Monthly Income Debtor Electronic Noticing …" at bounding box center [465, 310] width 286 height 211
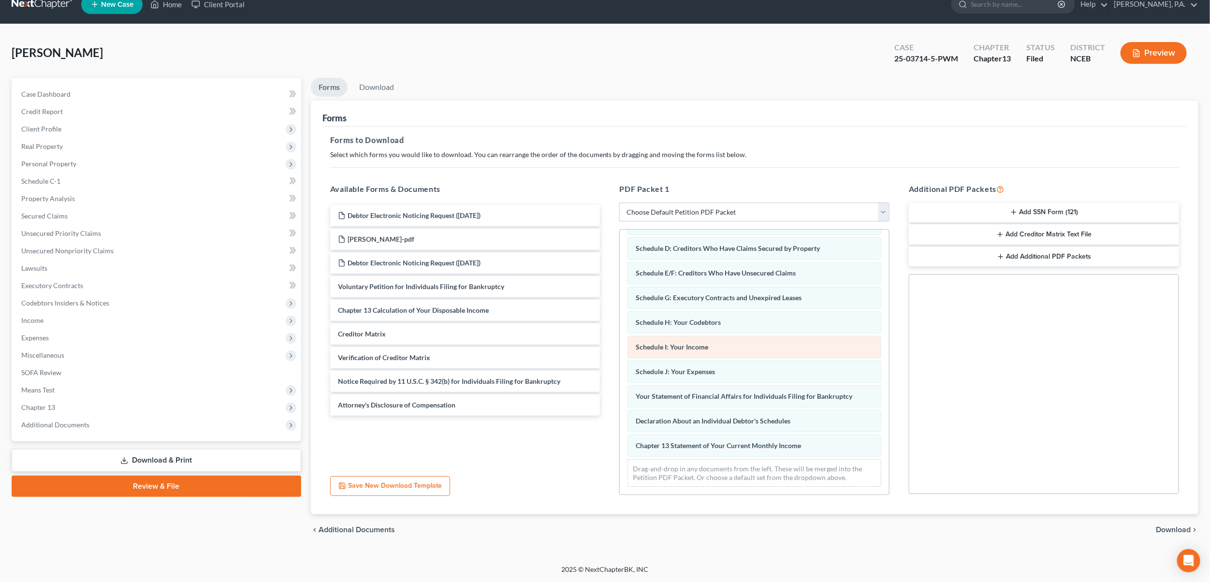
scroll to position [102, 0]
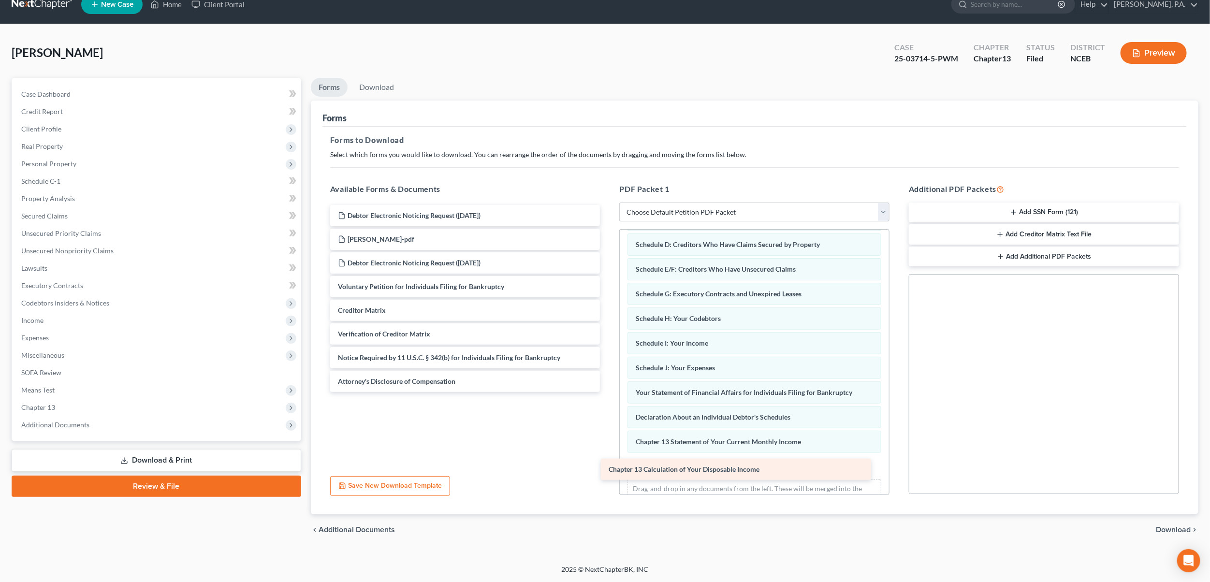
drag, startPoint x: 406, startPoint y: 317, endPoint x: 676, endPoint y: 476, distance: 313.9
click at [608, 392] on div "Chapter 13 Calculation of Your Disposable Income Debtor Electronic Noticing Req…" at bounding box center [465, 298] width 286 height 187
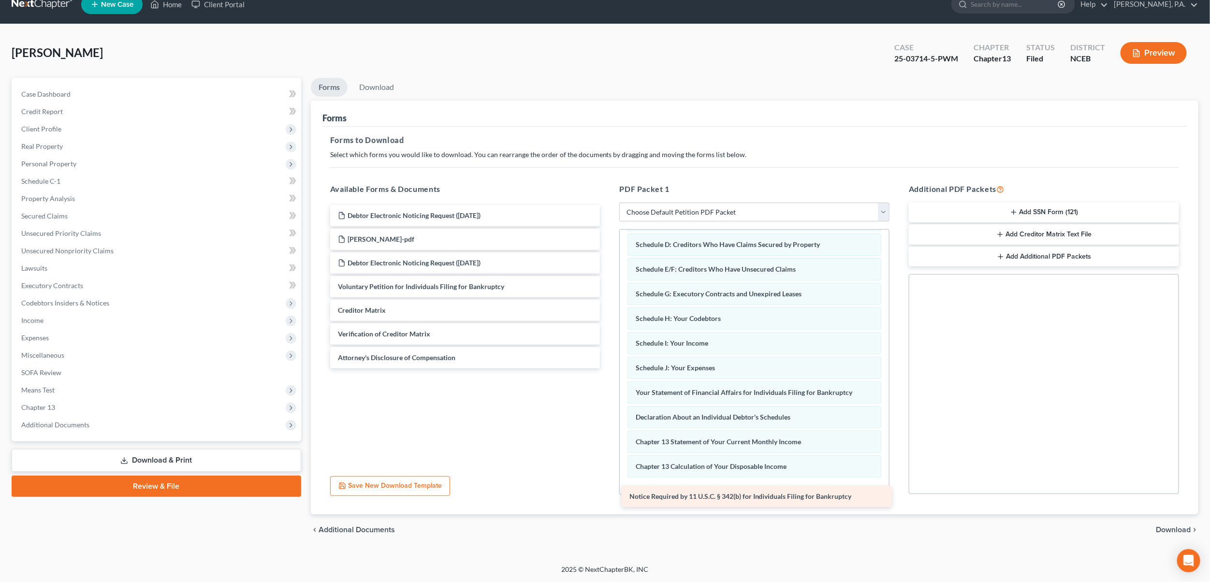
drag, startPoint x: 415, startPoint y: 356, endPoint x: 706, endPoint y: 495, distance: 323.0
click at [608, 368] on div "Notice Required by 11 U.S.C. § 342(b) for Individuals Filing for Bankruptcy Deb…" at bounding box center [465, 286] width 286 height 163
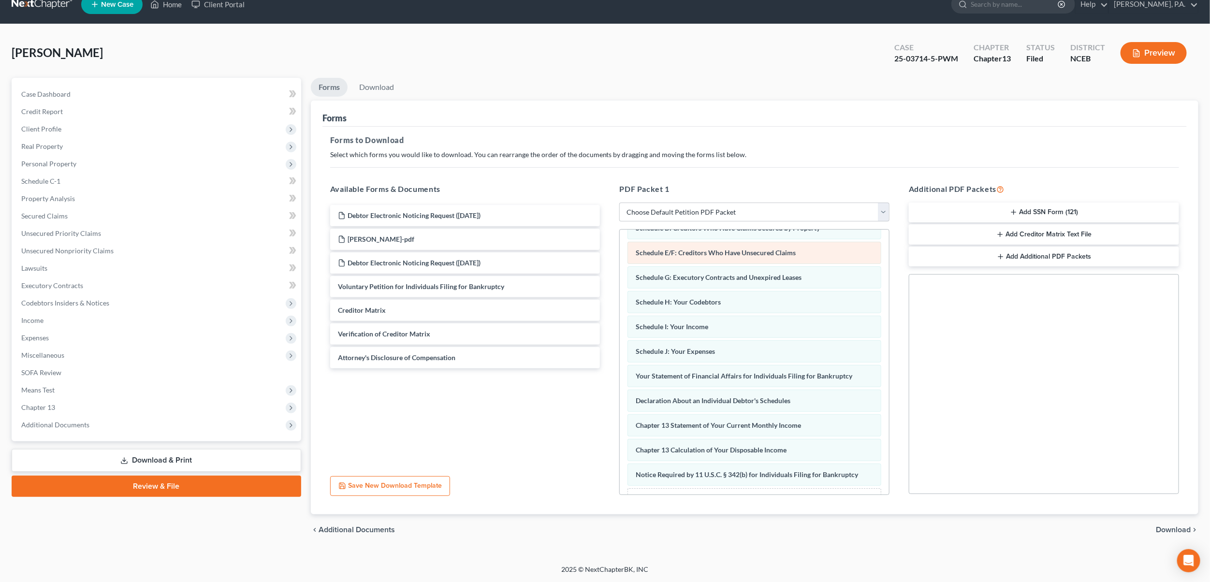
scroll to position [152, 0]
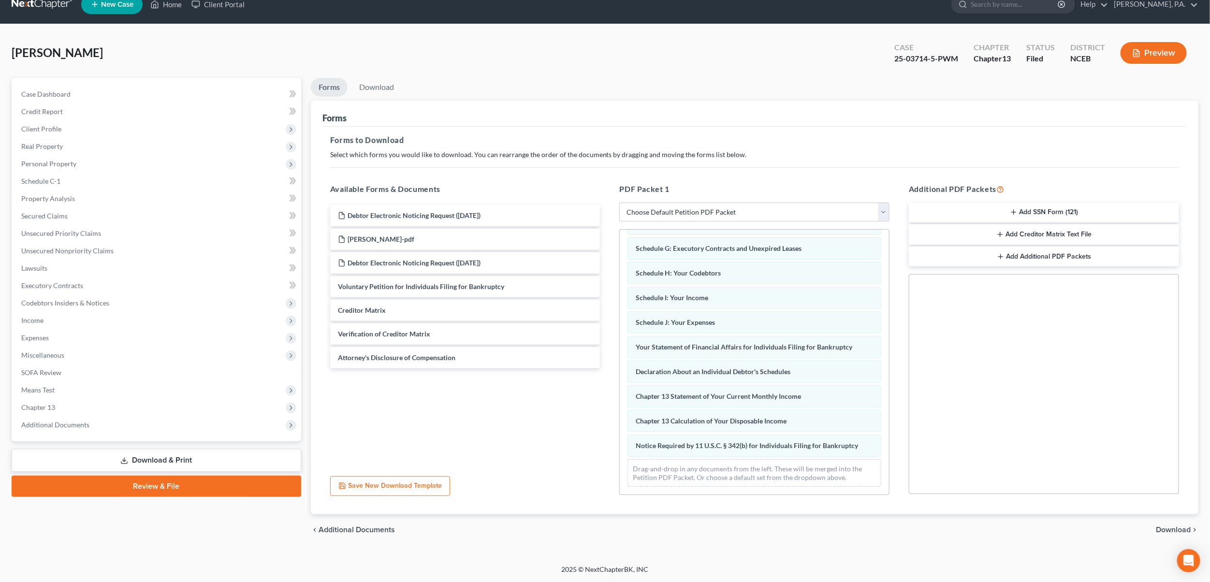
click at [1185, 529] on span "Download" at bounding box center [1173, 530] width 35 height 8
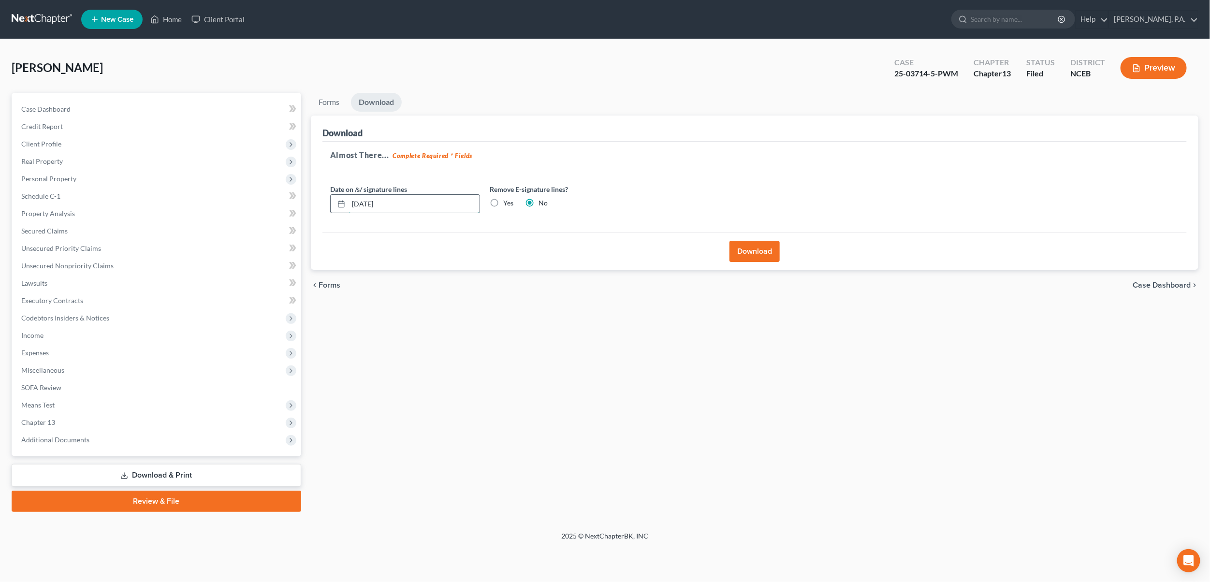
click at [368, 204] on input "[DATE]" at bounding box center [413, 204] width 131 height 18
drag, startPoint x: 411, startPoint y: 209, endPoint x: 112, endPoint y: 194, distance: 300.0
click at [112, 194] on div "Petition Navigation Case Dashboard Payments Invoices Payments Payments Credit R…" at bounding box center [605, 302] width 1196 height 419
type input "[DATE]"
click at [761, 252] on button "Download" at bounding box center [754, 251] width 50 height 21
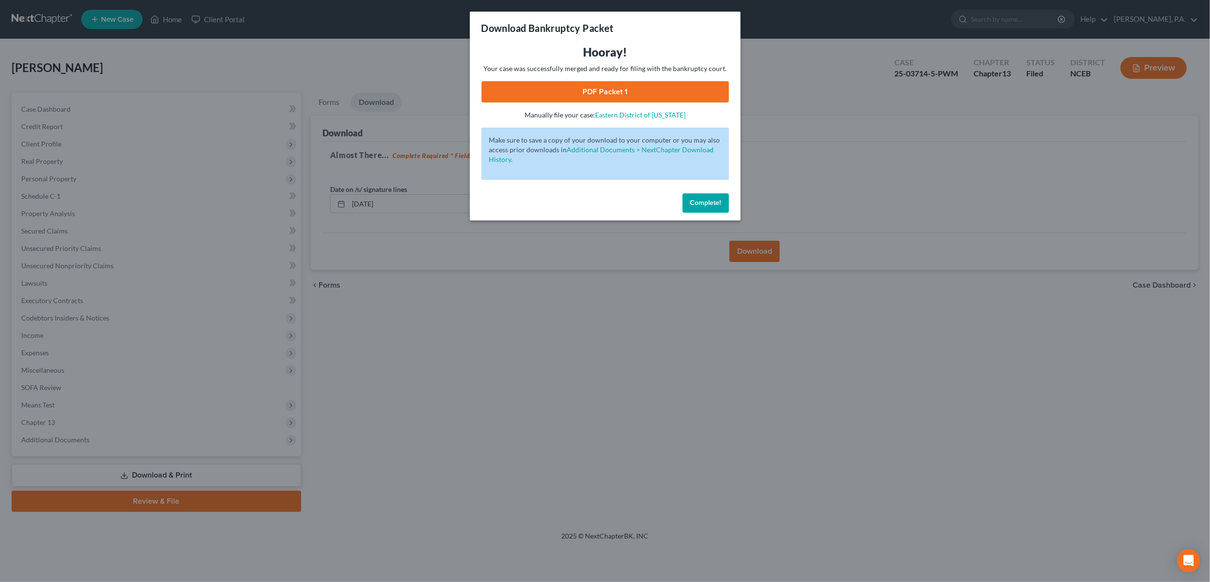
click at [604, 91] on link "PDF Packet 1" at bounding box center [604, 91] width 247 height 21
